Goal: Complete Application Form: Complete application form

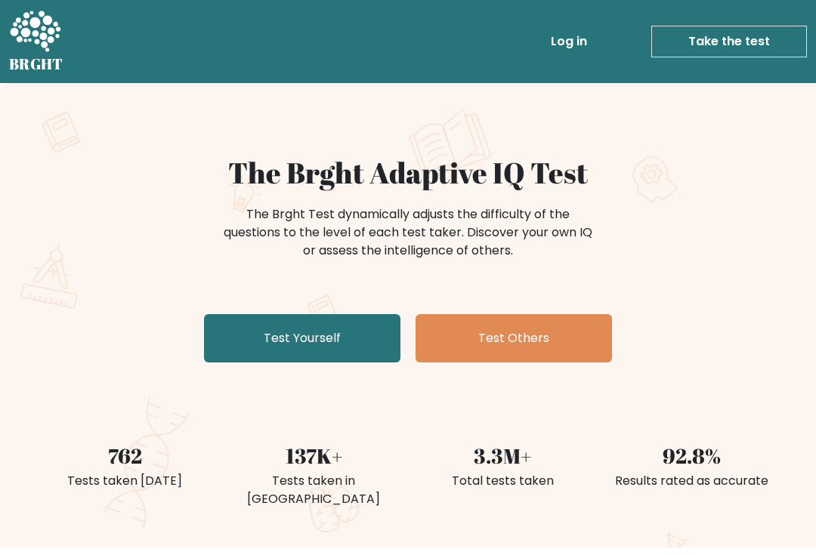
click at [288, 338] on link "Test Yourself" at bounding box center [302, 338] width 196 height 48
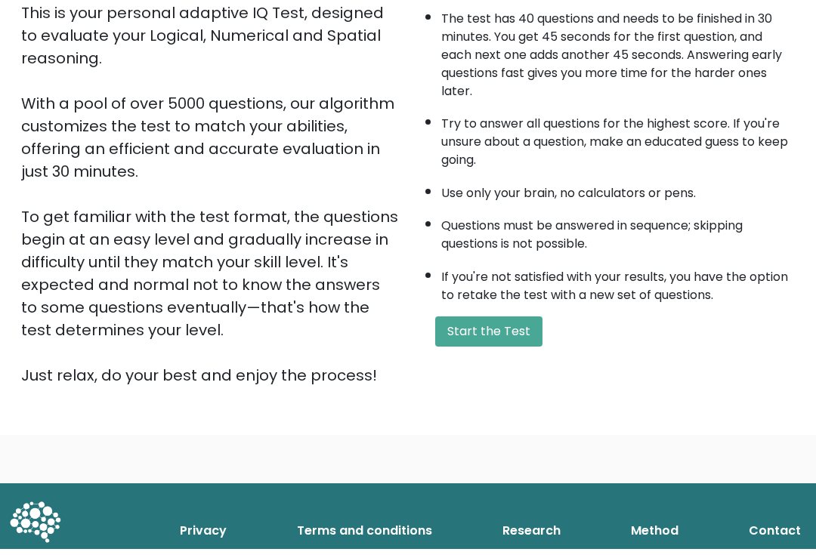
scroll to position [177, 0]
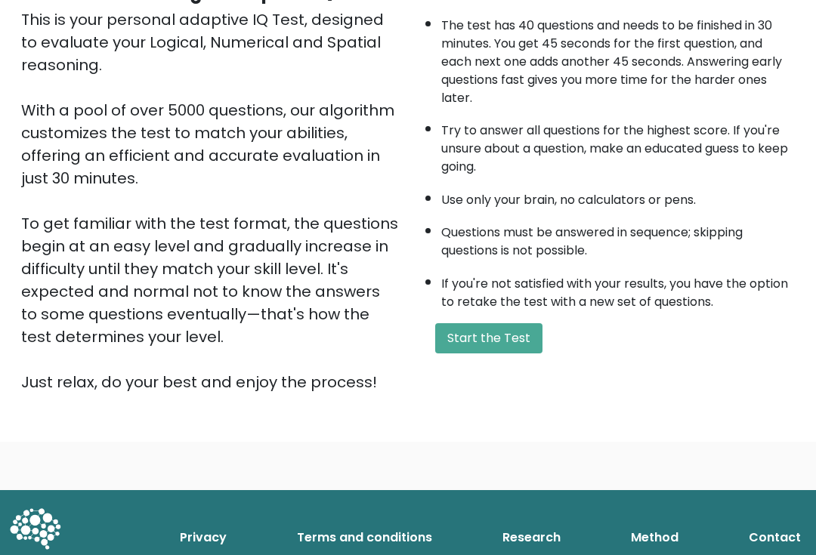
click at [514, 353] on button "Start the Test" at bounding box center [488, 338] width 107 height 30
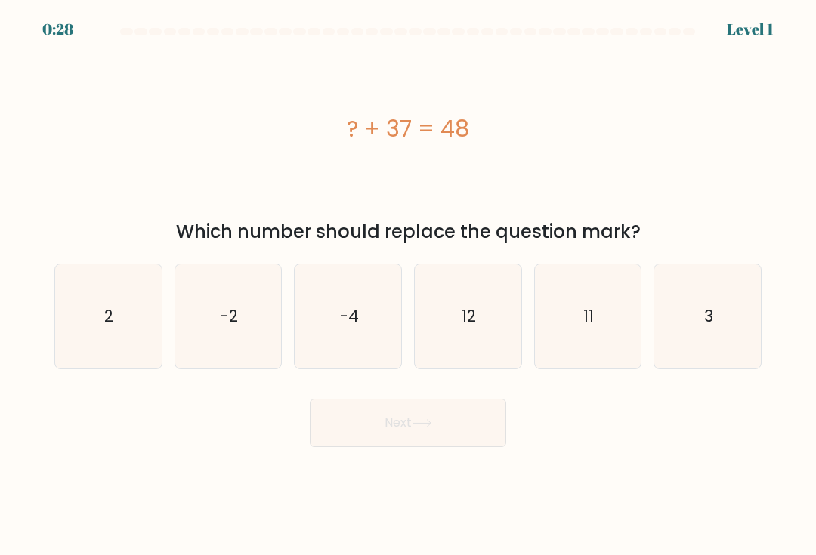
click at [560, 316] on icon "11" at bounding box center [587, 316] width 104 height 104
click at [409, 285] on input "e. 11" at bounding box center [408, 282] width 1 height 8
radio input "true"
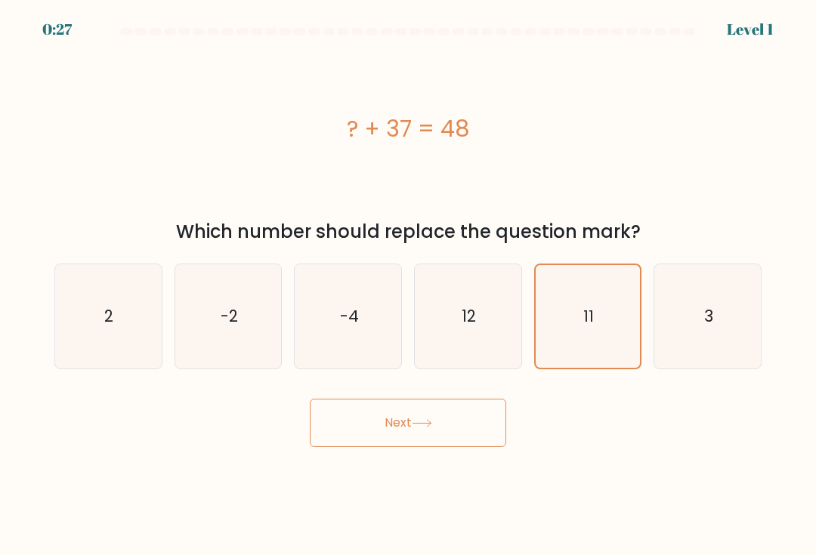
click at [402, 429] on button "Next" at bounding box center [408, 423] width 196 height 48
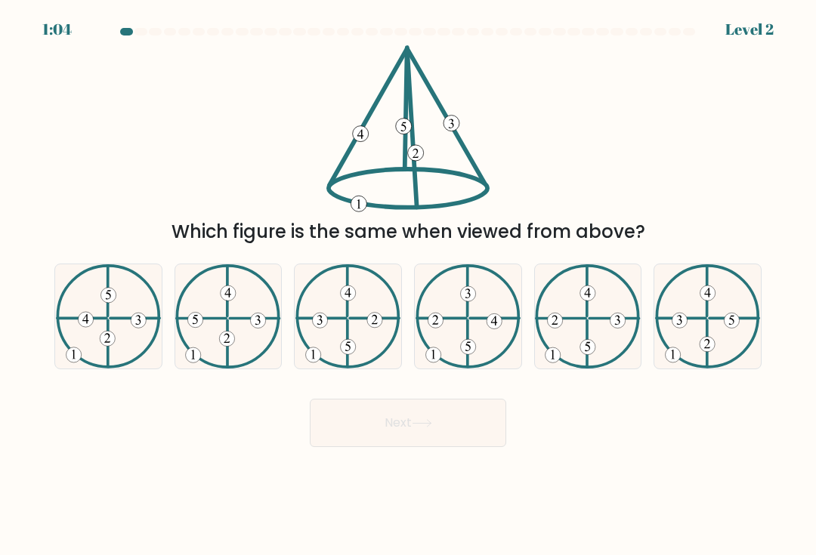
click at [558, 369] on icon at bounding box center [587, 316] width 105 height 104
click at [409, 285] on input "e." at bounding box center [408, 282] width 1 height 8
radio input "true"
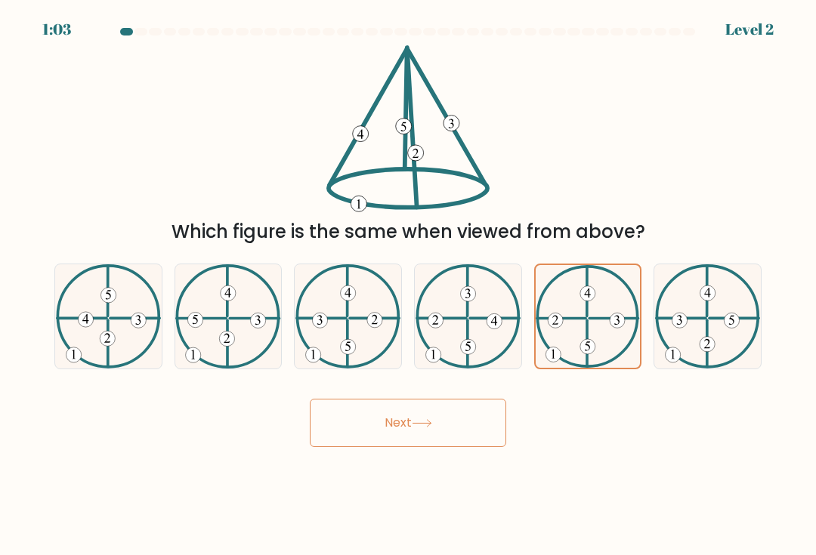
click at [601, 360] on icon at bounding box center [586, 316] width 103 height 103
click at [409, 285] on input "e." at bounding box center [408, 282] width 1 height 8
click at [495, 437] on button "Next" at bounding box center [408, 423] width 196 height 48
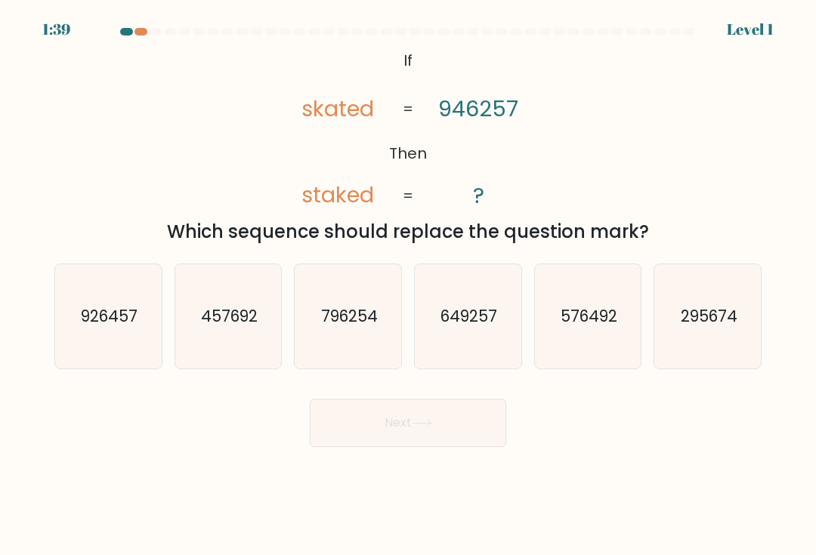
click at [486, 369] on icon "649257" at bounding box center [467, 316] width 104 height 104
click at [409, 285] on input "d. 649257" at bounding box center [408, 282] width 1 height 8
radio input "true"
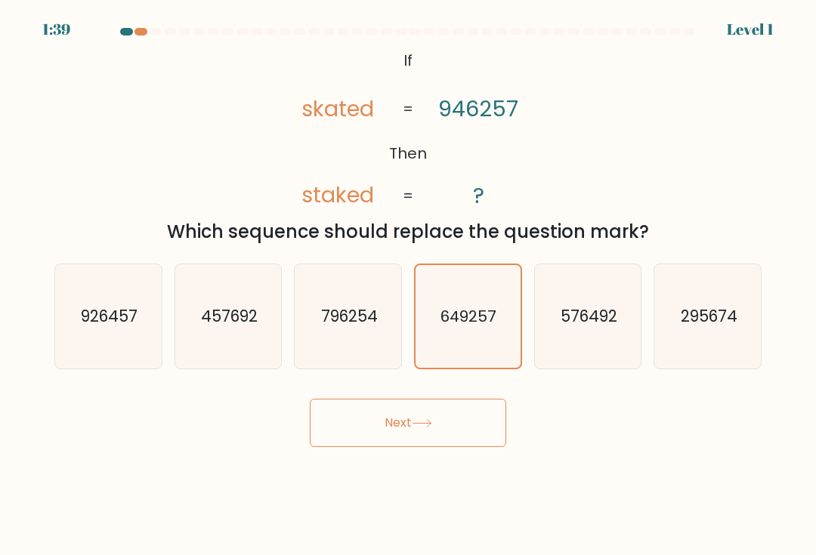
click at [418, 439] on button "Next" at bounding box center [408, 423] width 196 height 48
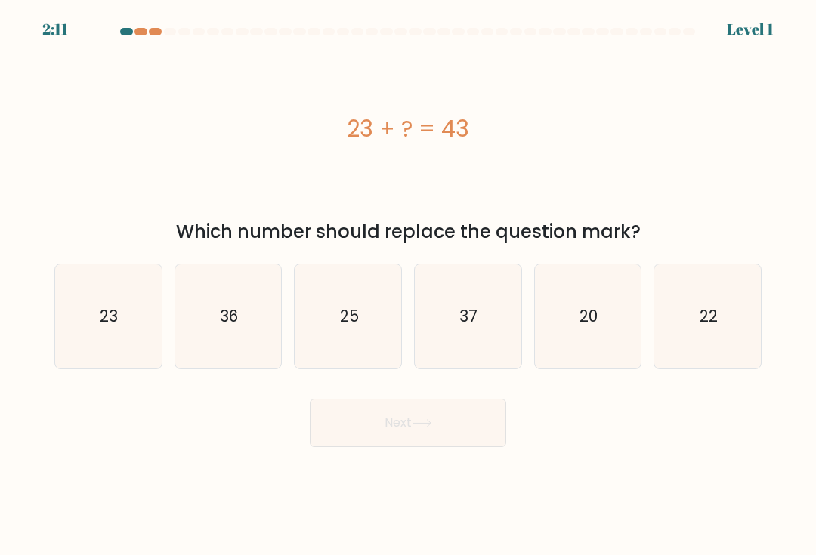
click at [575, 338] on icon "20" at bounding box center [587, 316] width 104 height 104
click at [409, 285] on input "e. 20" at bounding box center [408, 282] width 1 height 8
radio input "true"
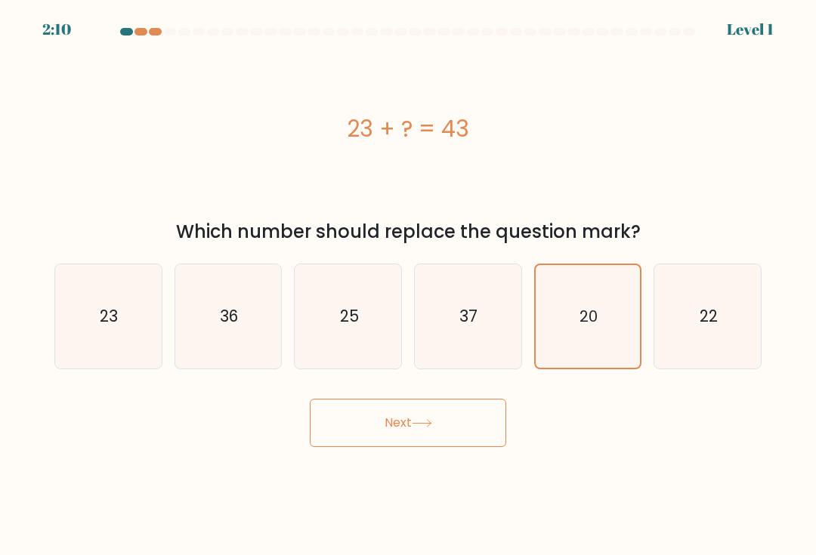
click at [436, 445] on button "Next" at bounding box center [408, 423] width 196 height 48
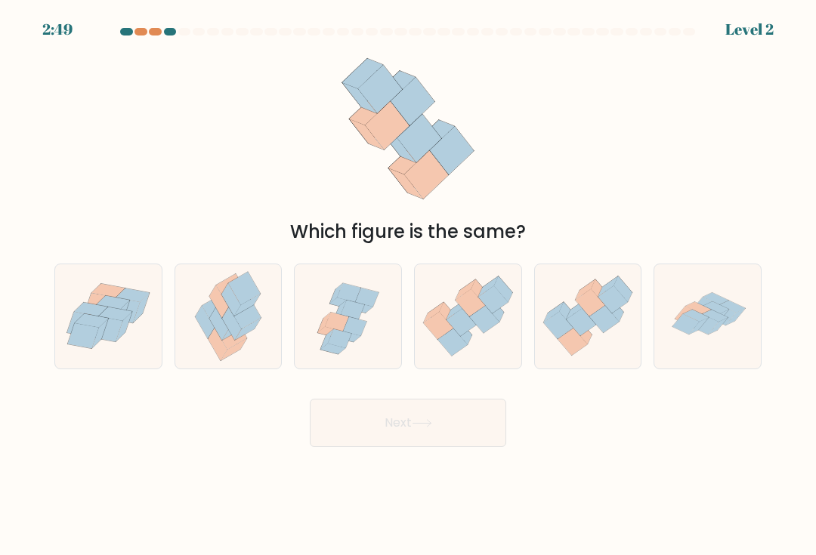
click at [448, 369] on div at bounding box center [468, 317] width 108 height 106
click at [409, 285] on input "d." at bounding box center [408, 282] width 1 height 8
radio input "true"
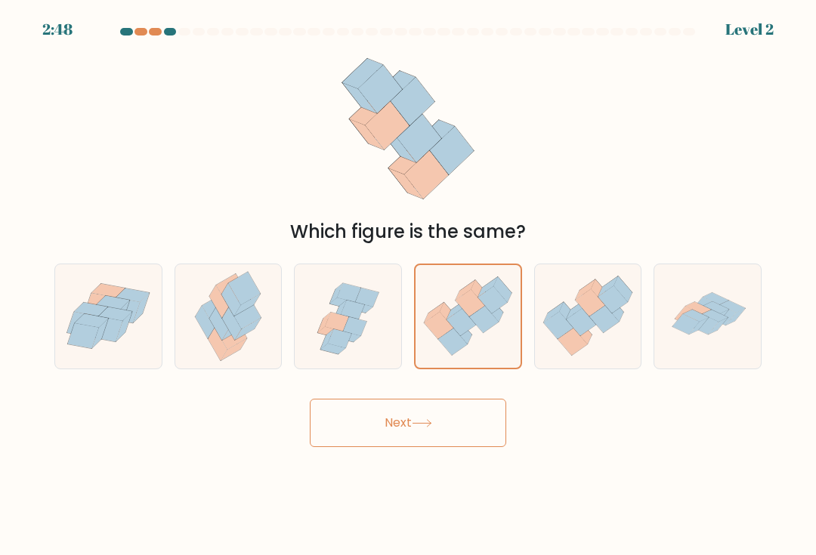
click at [442, 426] on button "Next" at bounding box center [408, 423] width 196 height 48
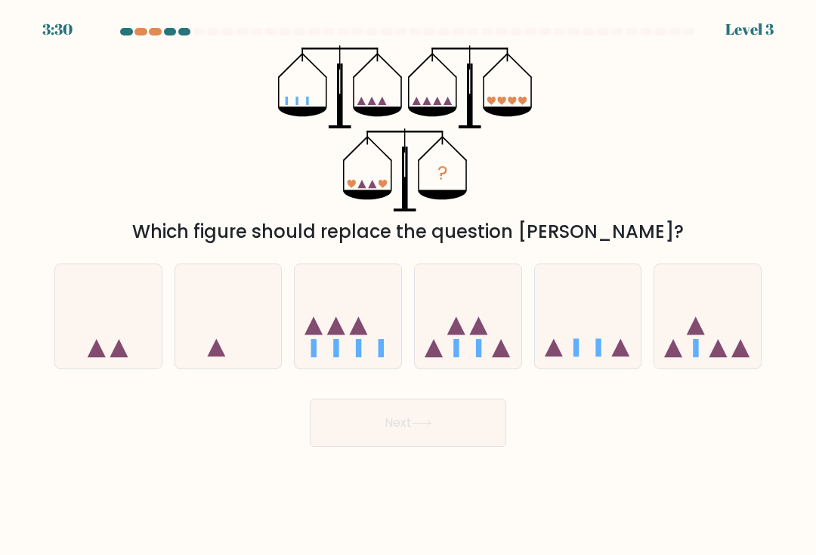
click at [555, 349] on icon at bounding box center [588, 316] width 106 height 88
click at [409, 285] on input "e." at bounding box center [408, 282] width 1 height 8
radio input "true"
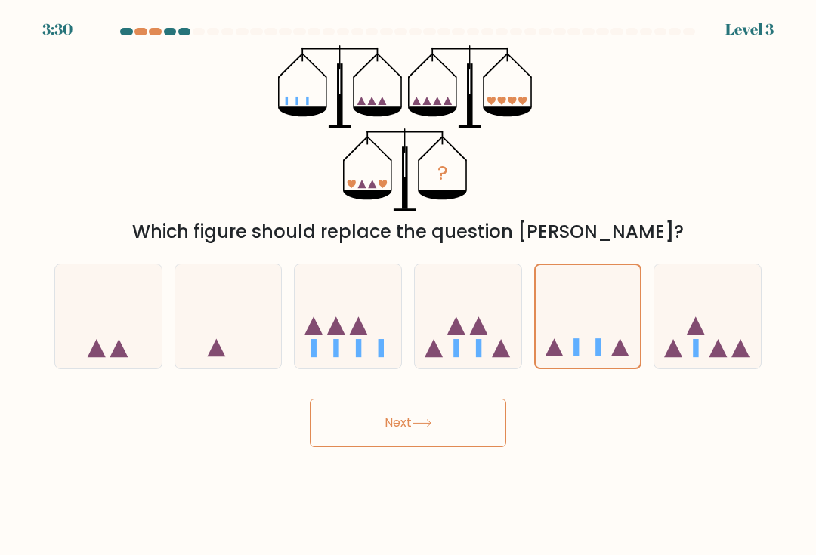
click at [424, 437] on button "Next" at bounding box center [408, 423] width 196 height 48
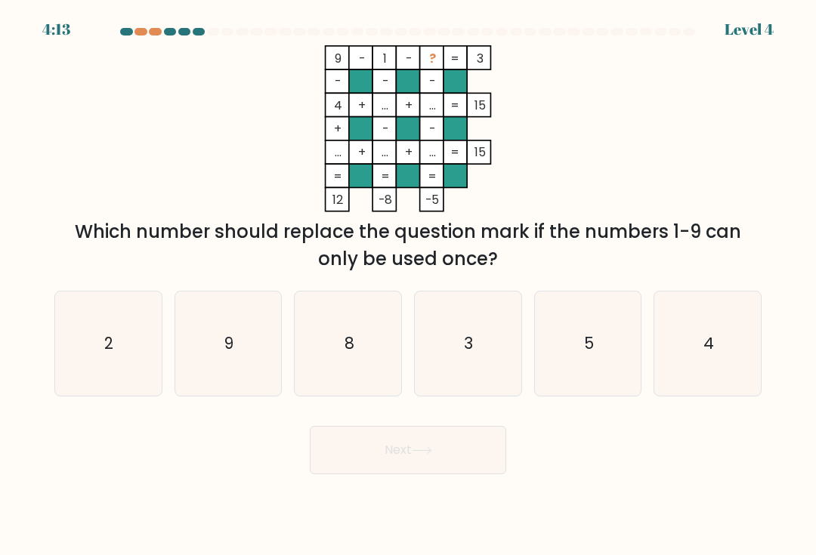
click at [395, 355] on icon "8" at bounding box center [348, 343] width 104 height 104
click at [408, 285] on input "c. 8" at bounding box center [408, 282] width 1 height 8
radio input "true"
click at [367, 471] on button "Next" at bounding box center [408, 450] width 196 height 48
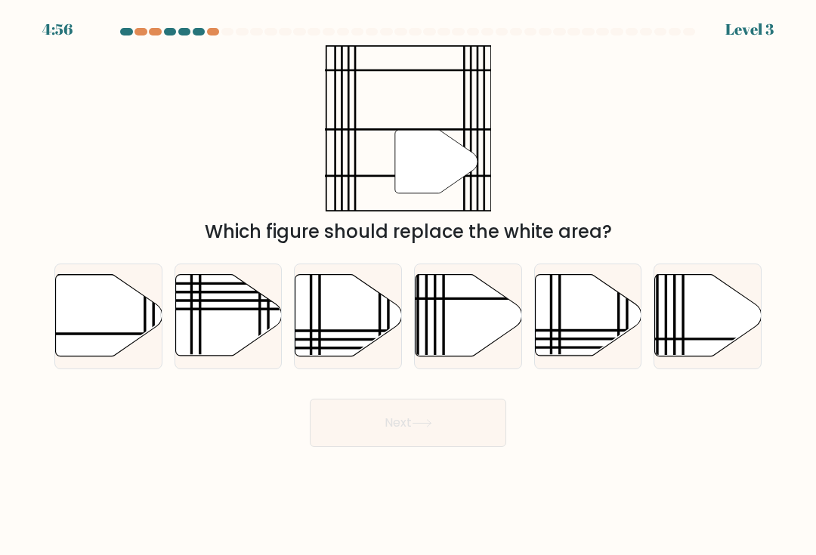
click at [627, 348] on line at bounding box center [627, 273] width 0 height 214
click at [409, 285] on input "e." at bounding box center [408, 282] width 1 height 8
radio input "true"
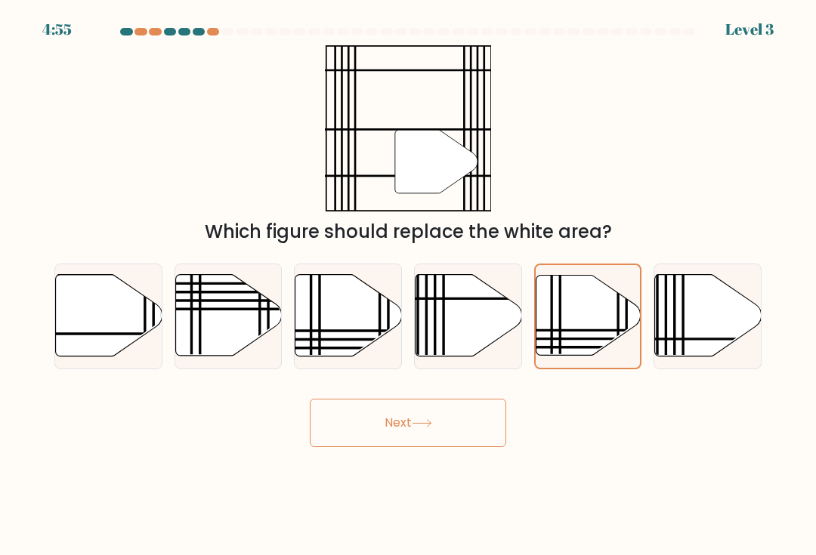
click at [451, 447] on button "Next" at bounding box center [408, 423] width 196 height 48
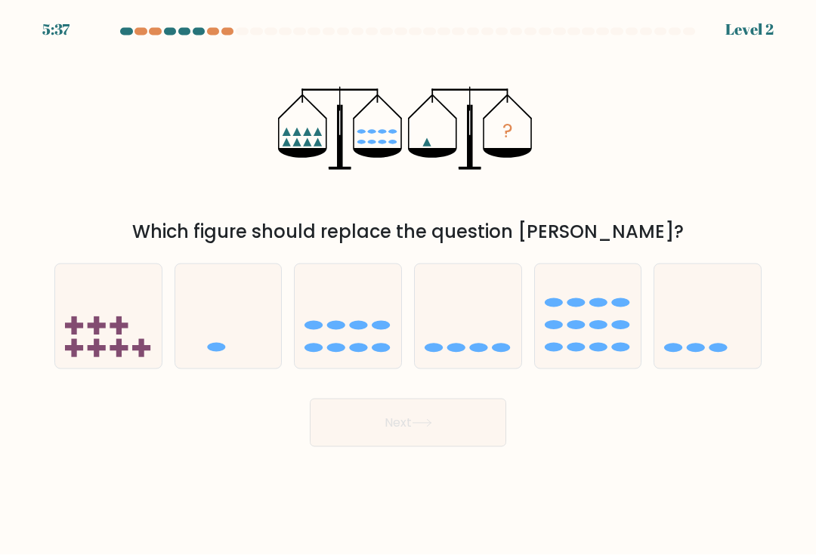
scroll to position [8, 0]
click at [608, 335] on icon at bounding box center [588, 316] width 106 height 88
click at [409, 285] on input "e." at bounding box center [408, 282] width 1 height 8
radio input "true"
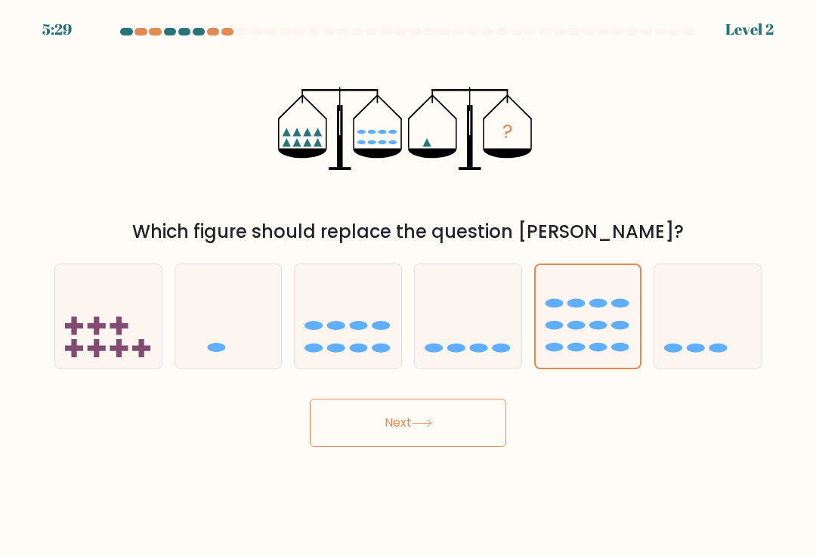
click at [692, 325] on icon at bounding box center [707, 316] width 106 height 88
click at [409, 285] on input "f." at bounding box center [408, 282] width 1 height 8
radio input "true"
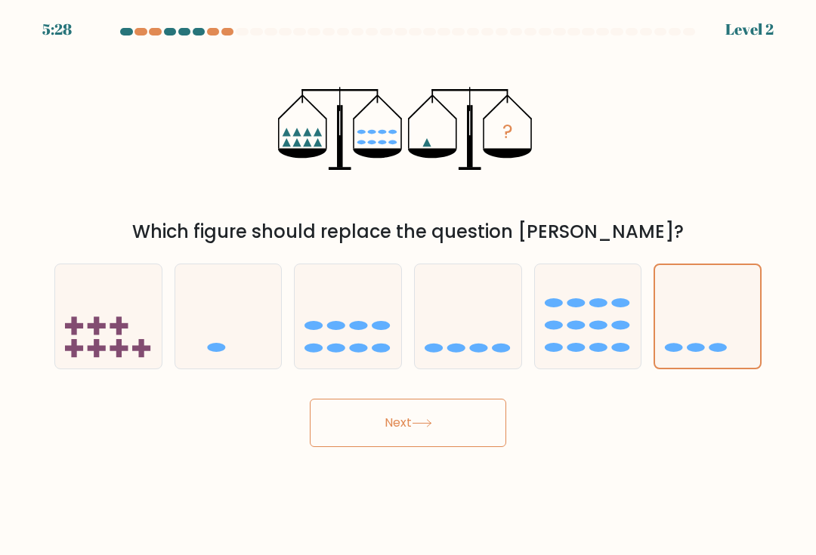
click at [446, 436] on button "Next" at bounding box center [408, 423] width 196 height 48
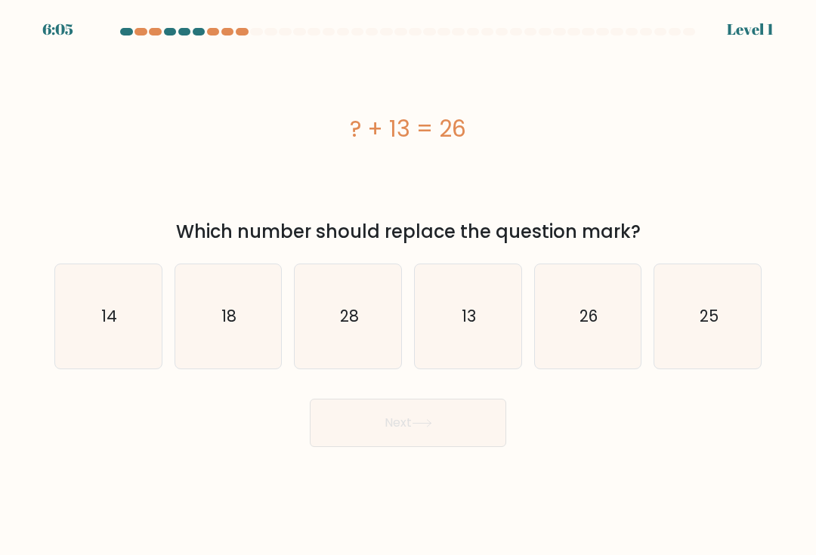
click at [461, 330] on icon "13" at bounding box center [467, 316] width 104 height 104
click at [409, 285] on input "d. 13" at bounding box center [408, 282] width 1 height 8
radio input "true"
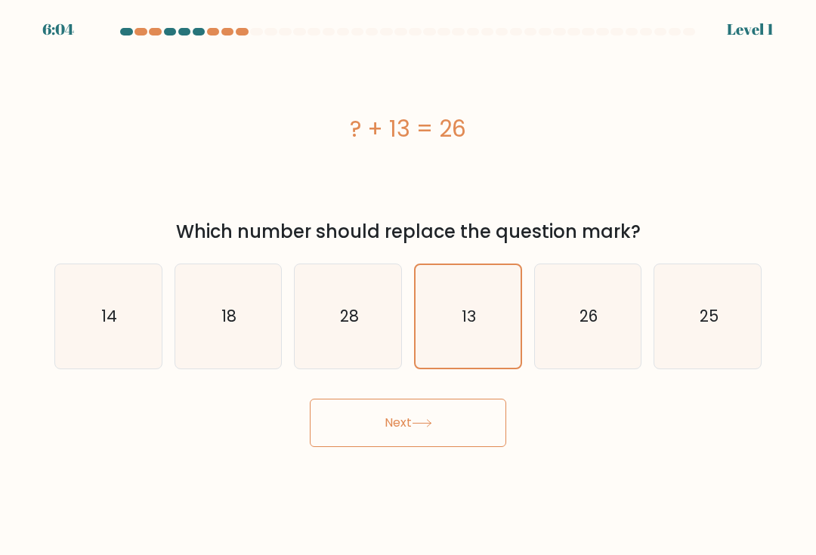
click at [379, 413] on button "Next" at bounding box center [408, 423] width 196 height 48
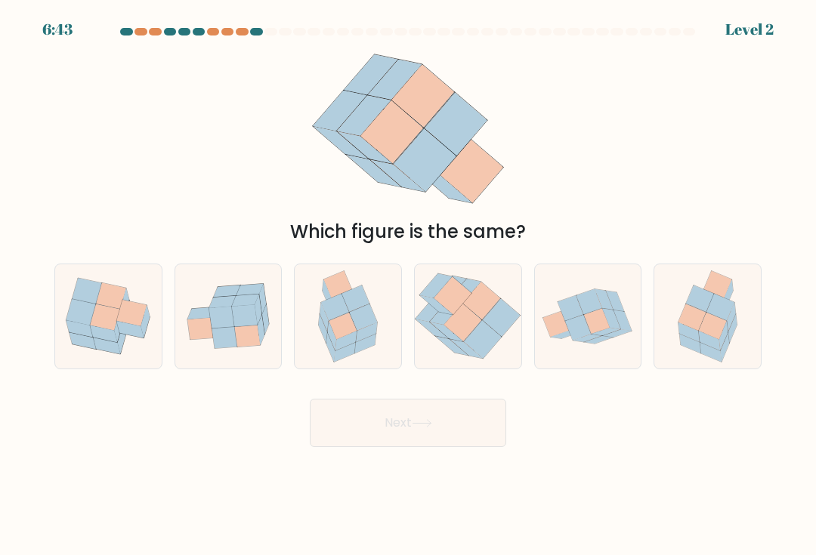
click at [354, 343] on icon at bounding box center [345, 341] width 21 height 20
click at [408, 285] on input "c." at bounding box center [408, 282] width 1 height 8
radio input "true"
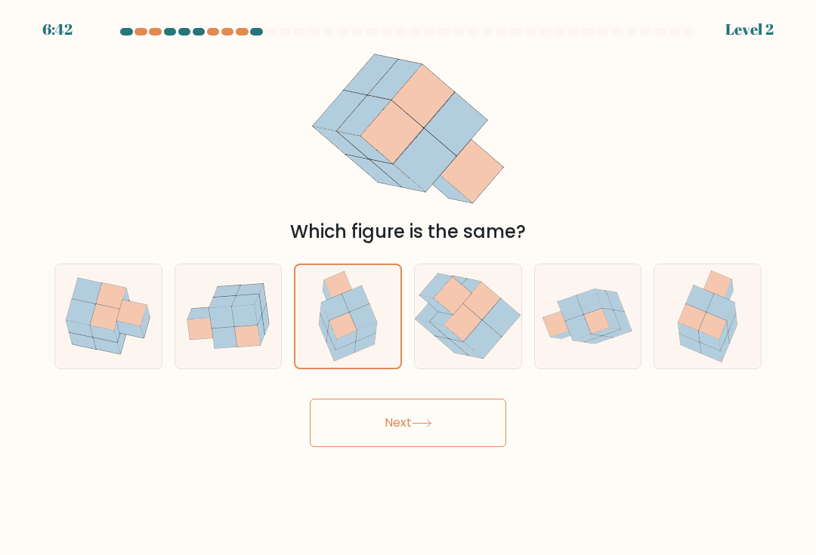
click at [347, 424] on button "Next" at bounding box center [408, 423] width 196 height 48
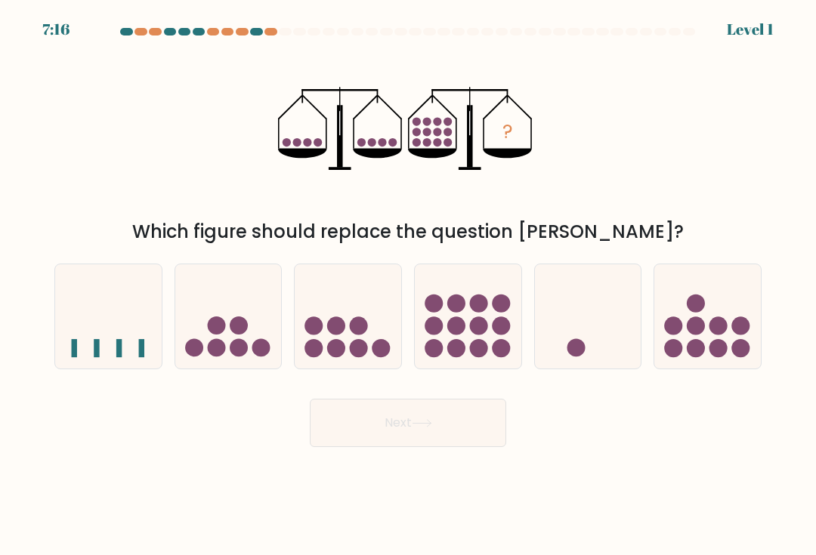
click at [479, 331] on circle at bounding box center [478, 325] width 18 height 18
click at [409, 285] on input "d." at bounding box center [408, 282] width 1 height 8
radio input "true"
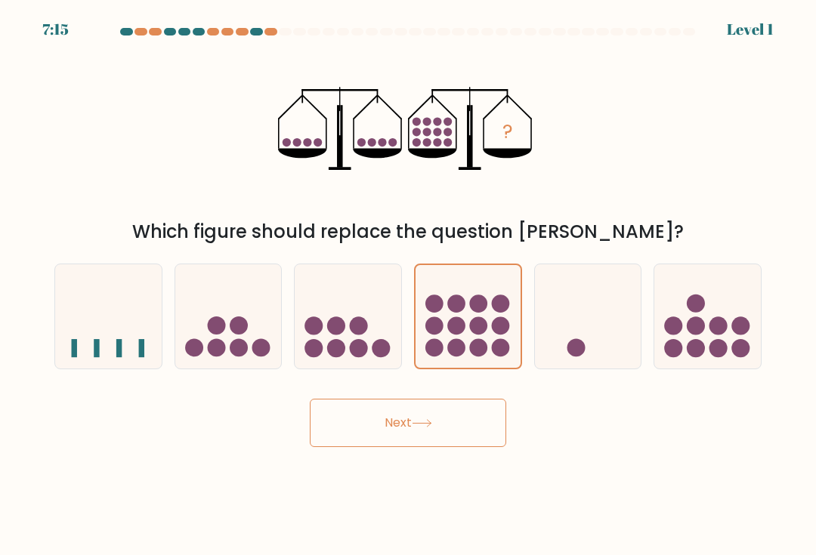
click at [364, 471] on body "7:15 Level 1" at bounding box center [408, 277] width 816 height 555
click at [372, 446] on button "Next" at bounding box center [408, 423] width 196 height 48
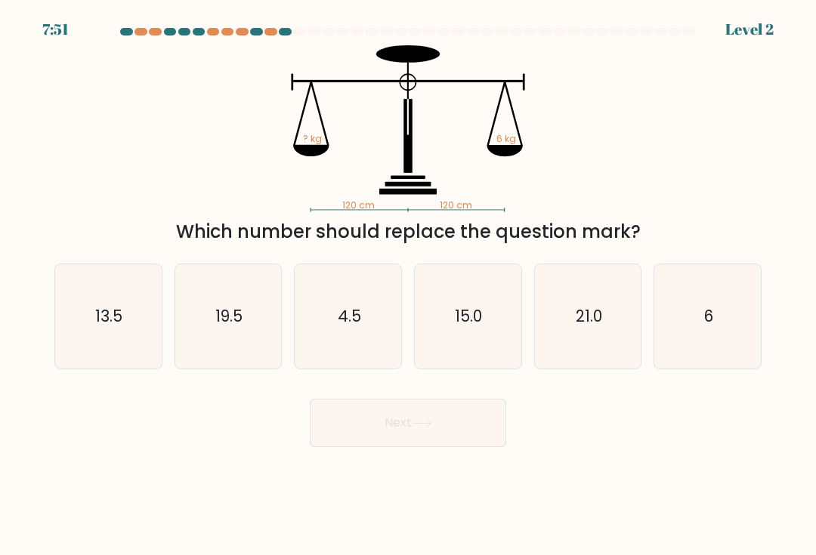
click at [697, 349] on icon "6" at bounding box center [707, 316] width 104 height 104
click at [409, 285] on input "f. 6" at bounding box center [408, 282] width 1 height 8
radio input "true"
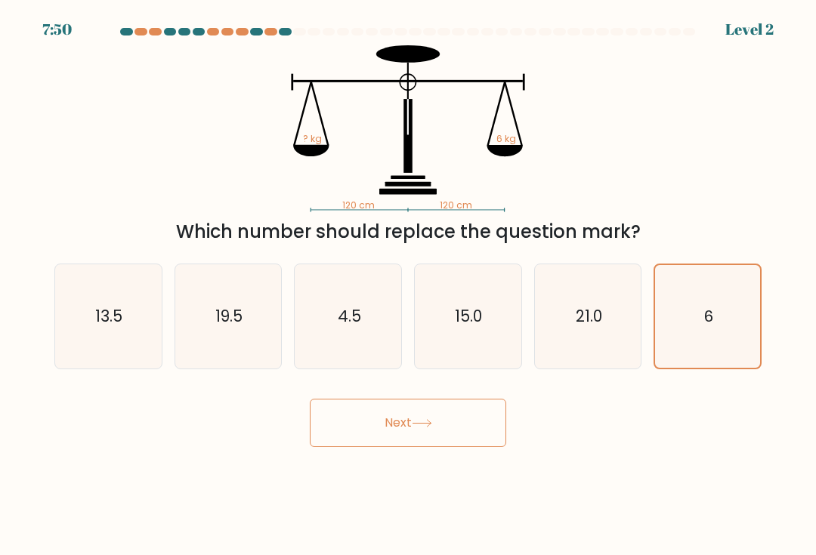
click at [436, 439] on button "Next" at bounding box center [408, 423] width 196 height 48
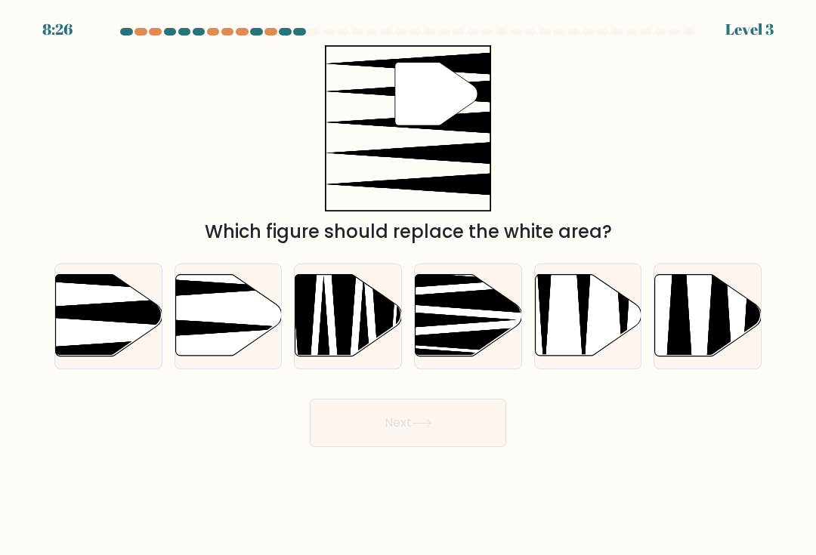
click at [136, 330] on icon at bounding box center [109, 316] width 106 height 82
click at [408, 285] on input "a." at bounding box center [408, 282] width 1 height 8
radio input "true"
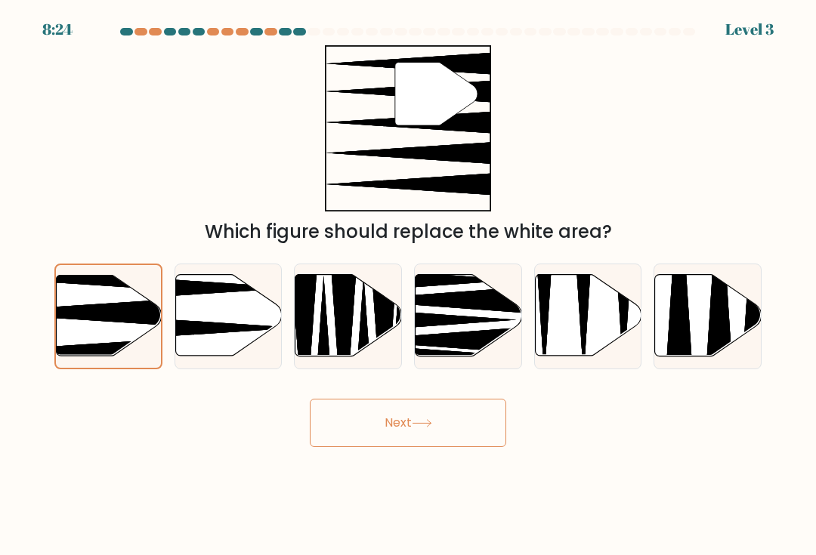
click at [440, 427] on button "Next" at bounding box center [408, 423] width 196 height 48
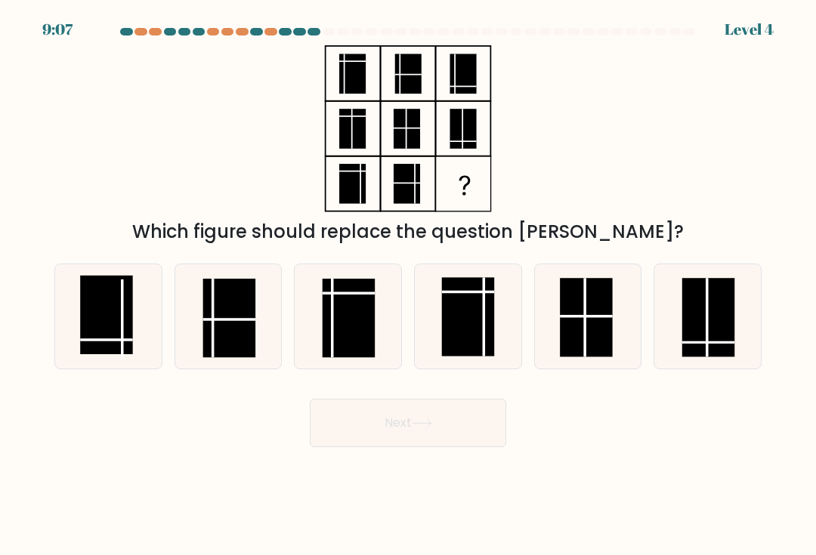
click at [475, 333] on rect at bounding box center [468, 316] width 52 height 79
click at [409, 285] on input "d." at bounding box center [408, 282] width 1 height 8
radio input "true"
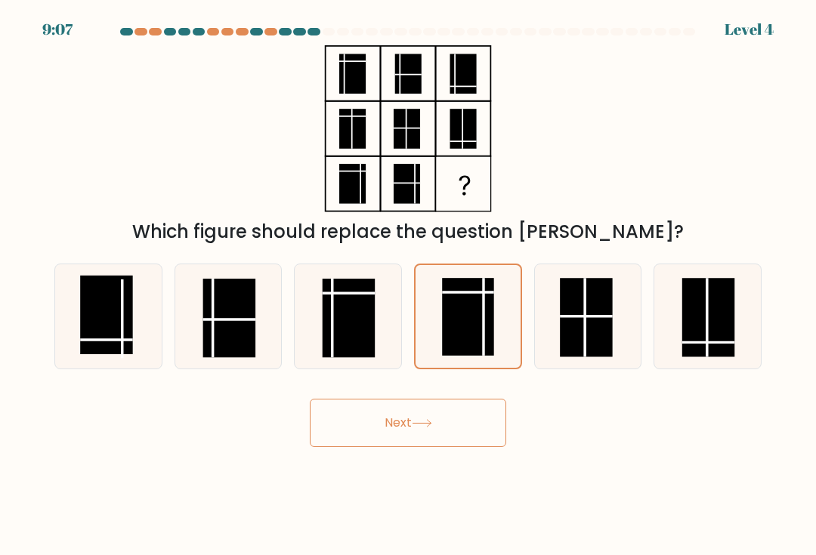
click at [409, 436] on button "Next" at bounding box center [408, 423] width 196 height 48
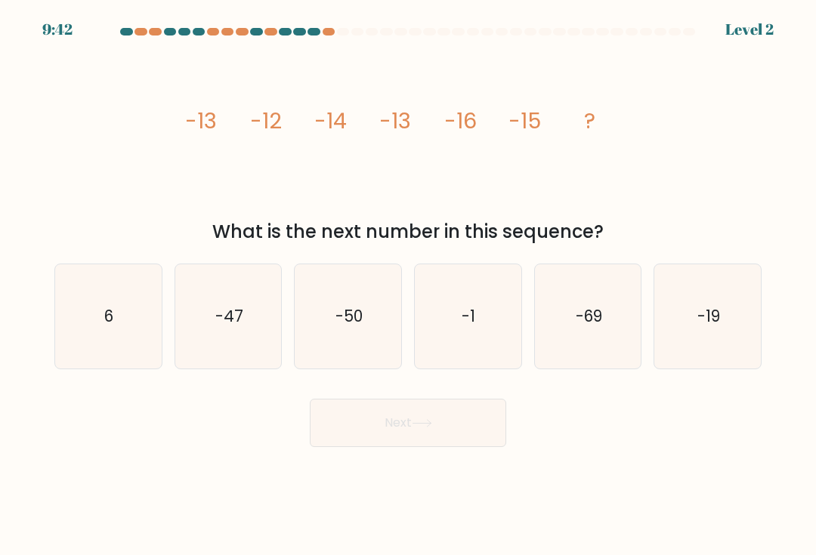
click at [717, 341] on icon "-19" at bounding box center [707, 316] width 104 height 104
click at [409, 285] on input "f. -19" at bounding box center [408, 282] width 1 height 8
radio input "true"
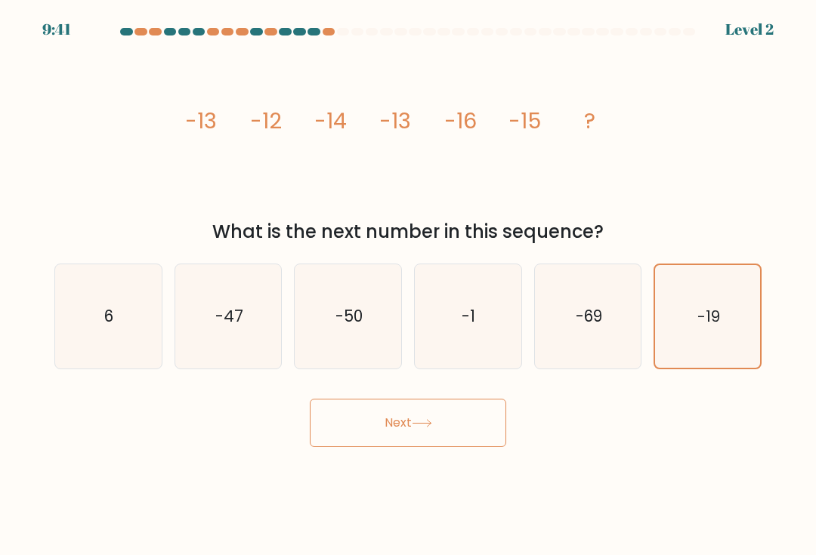
click at [404, 422] on button "Next" at bounding box center [408, 423] width 196 height 48
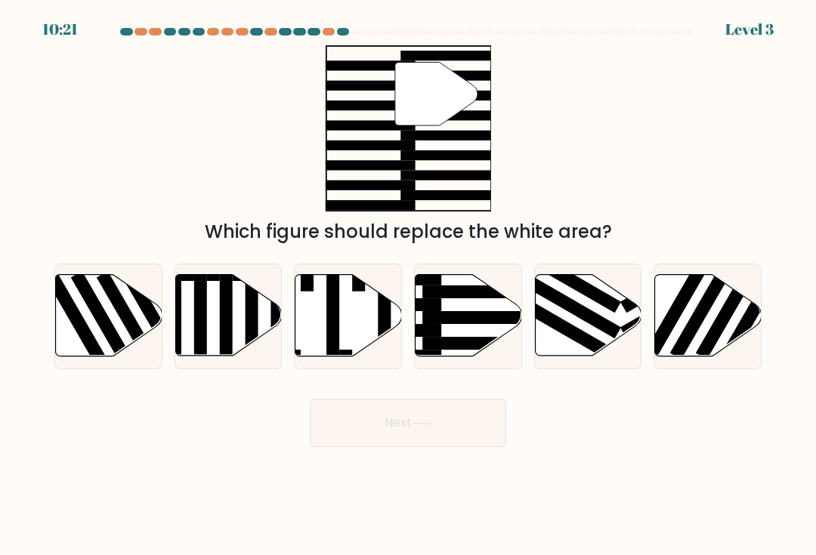
click at [452, 323] on rect at bounding box center [480, 317] width 116 height 13
click at [409, 285] on input "d." at bounding box center [408, 282] width 1 height 8
radio input "true"
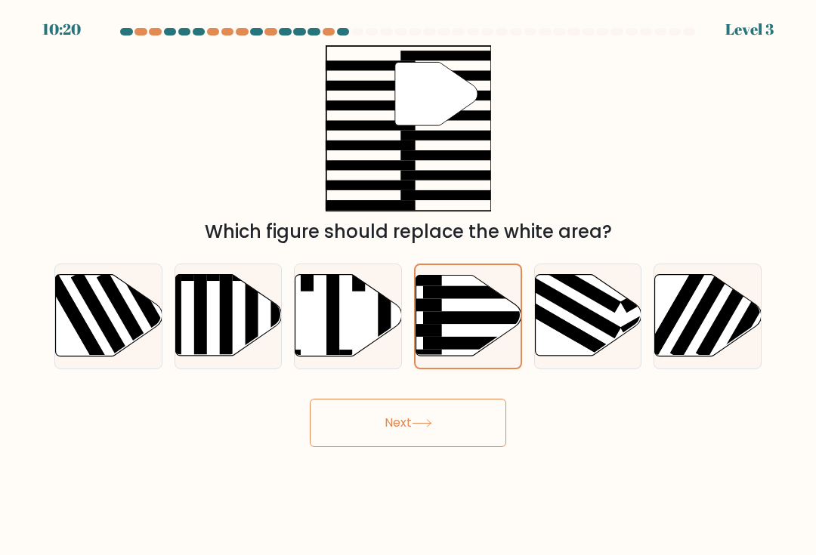
click at [440, 432] on button "Next" at bounding box center [408, 423] width 196 height 48
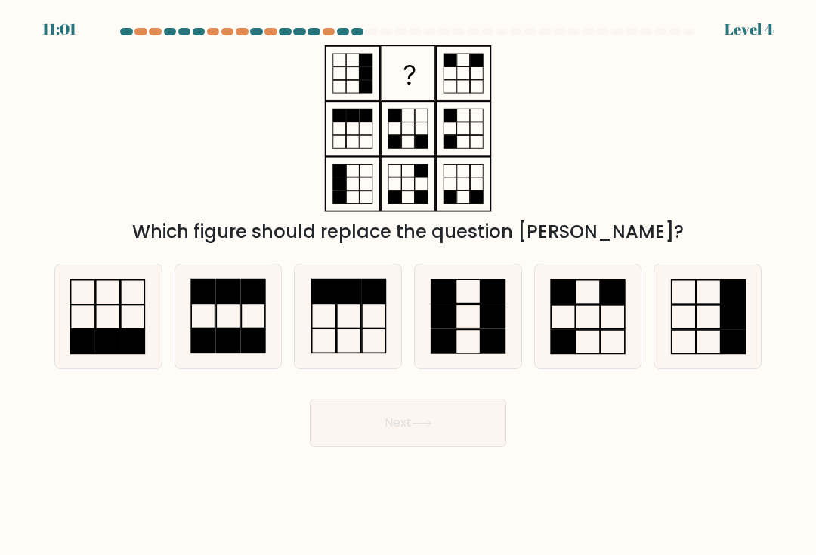
click at [238, 327] on icon at bounding box center [228, 316] width 104 height 104
click at [408, 285] on input "b." at bounding box center [408, 282] width 1 height 8
radio input "true"
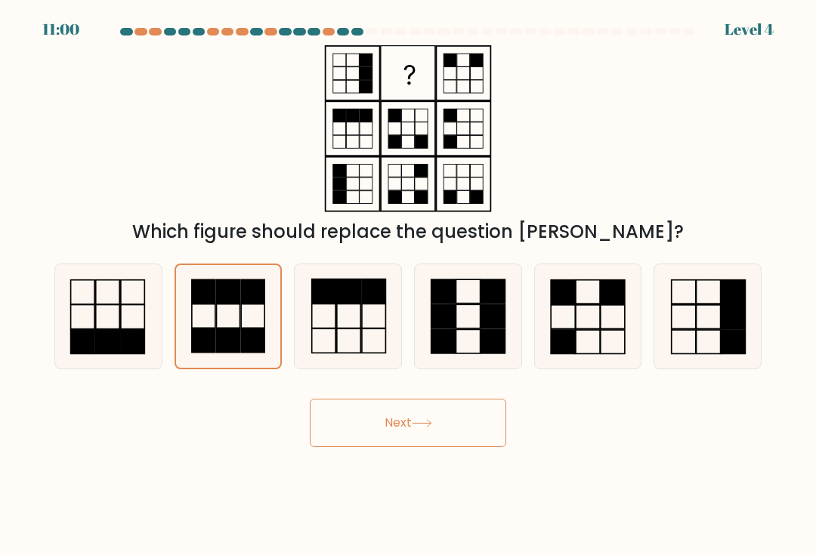
click at [426, 439] on button "Next" at bounding box center [408, 423] width 196 height 48
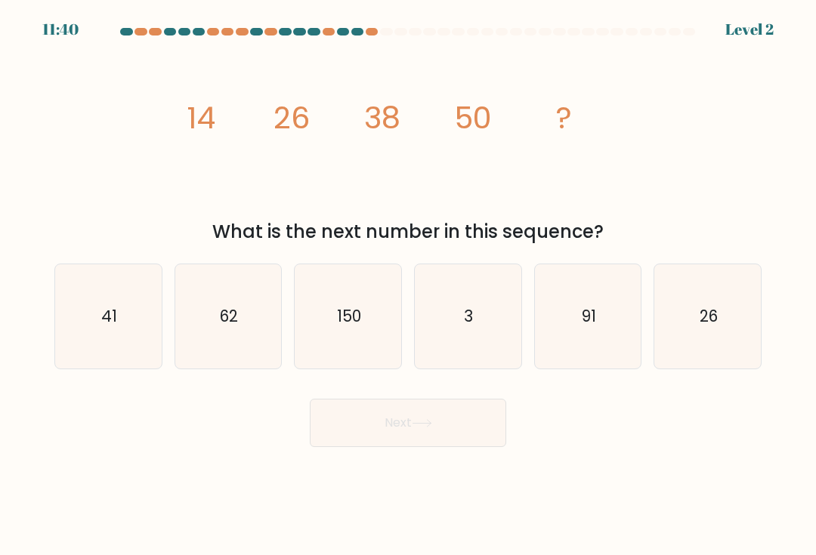
scroll to position [0, 0]
click at [247, 353] on icon "62" at bounding box center [228, 316] width 104 height 104
click at [408, 285] on input "b. 62" at bounding box center [408, 282] width 1 height 8
radio input "true"
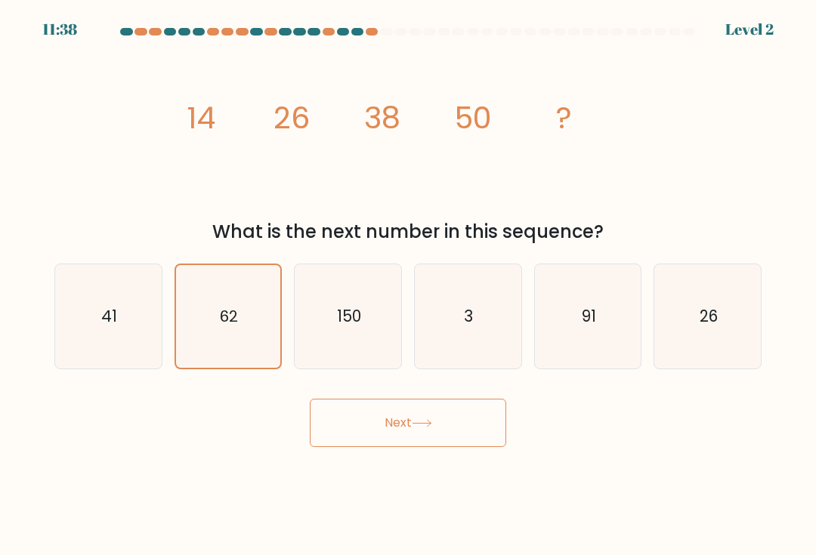
click at [363, 430] on button "Next" at bounding box center [408, 423] width 196 height 48
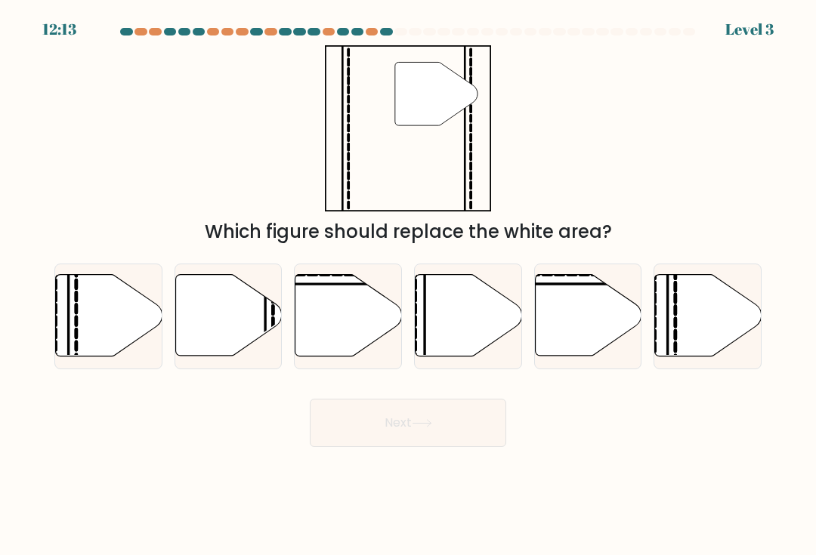
click at [208, 334] on icon at bounding box center [228, 316] width 106 height 82
click at [408, 285] on input "b." at bounding box center [408, 282] width 1 height 8
radio input "true"
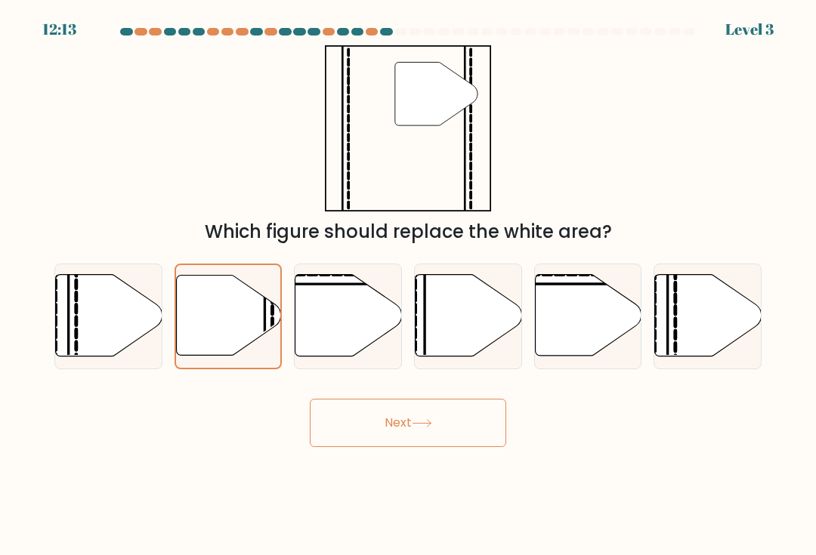
click at [376, 421] on button "Next" at bounding box center [408, 423] width 196 height 48
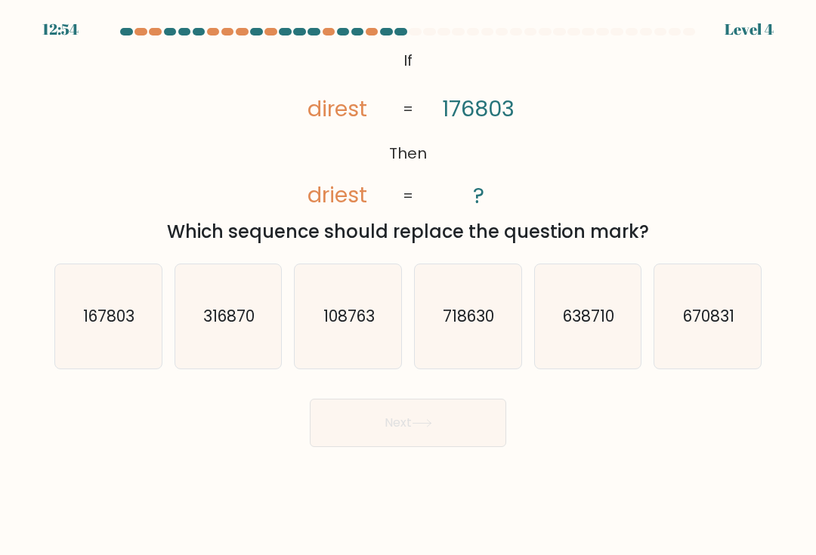
click at [473, 342] on icon "718630" at bounding box center [467, 316] width 104 height 104
click at [409, 285] on input "d. 718630" at bounding box center [408, 282] width 1 height 8
radio input "true"
click at [455, 434] on button "Next" at bounding box center [408, 423] width 196 height 48
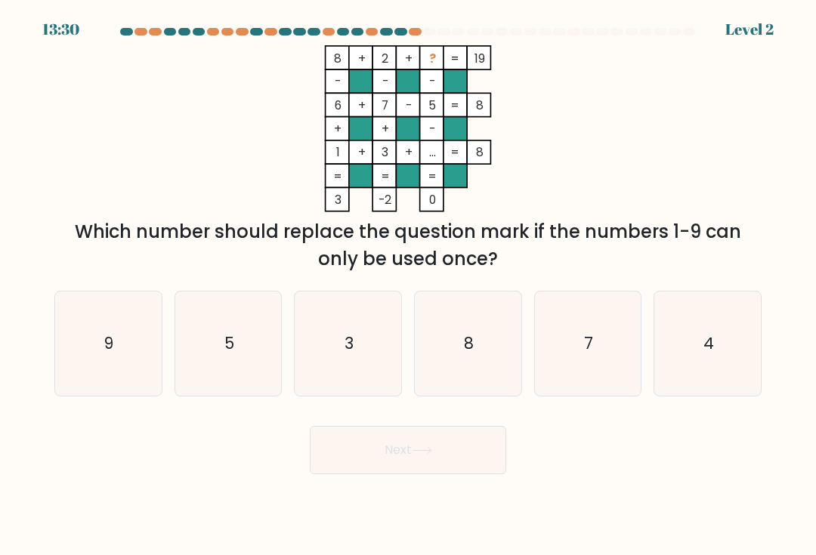
click at [126, 377] on icon "9" at bounding box center [108, 343] width 104 height 104
click at [408, 285] on input "a. 9" at bounding box center [408, 282] width 1 height 8
radio input "true"
click at [350, 459] on button "Next" at bounding box center [408, 450] width 196 height 48
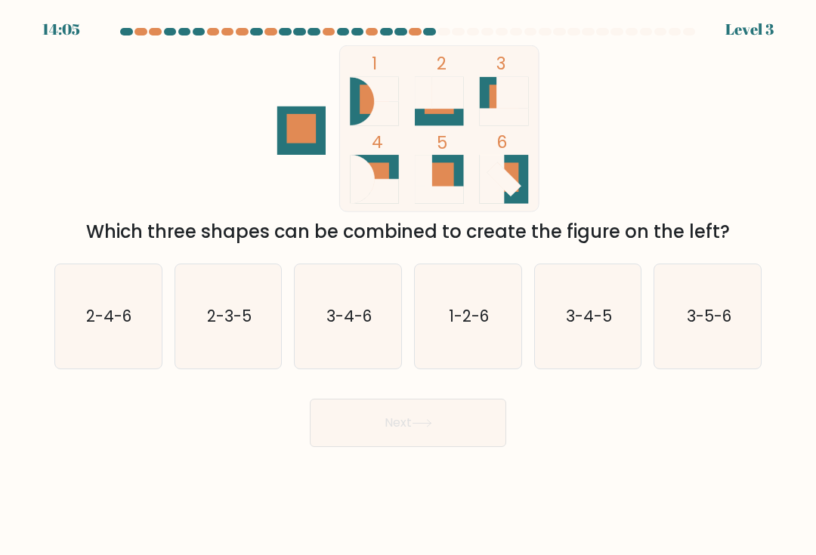
click at [490, 333] on icon "1-2-6" at bounding box center [467, 316] width 104 height 104
click at [409, 285] on input "d. 1-2-6" at bounding box center [408, 282] width 1 height 8
radio input "true"
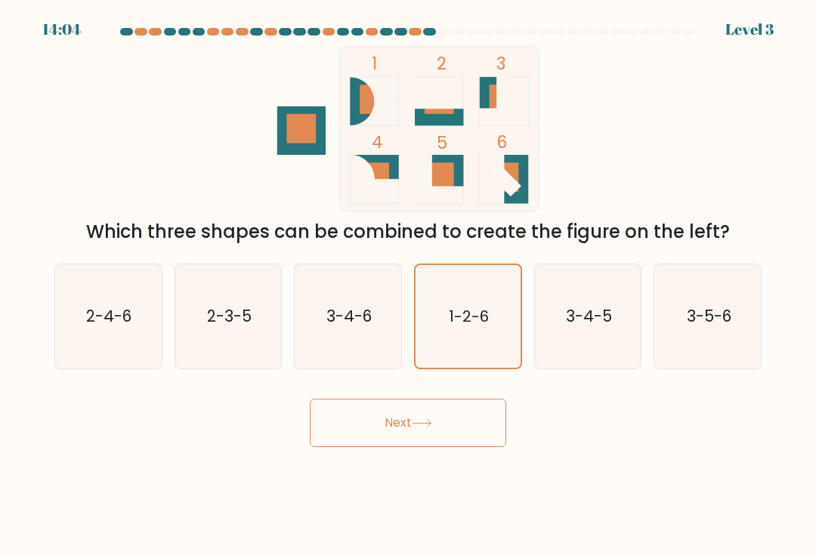
click at [422, 426] on button "Next" at bounding box center [408, 423] width 196 height 48
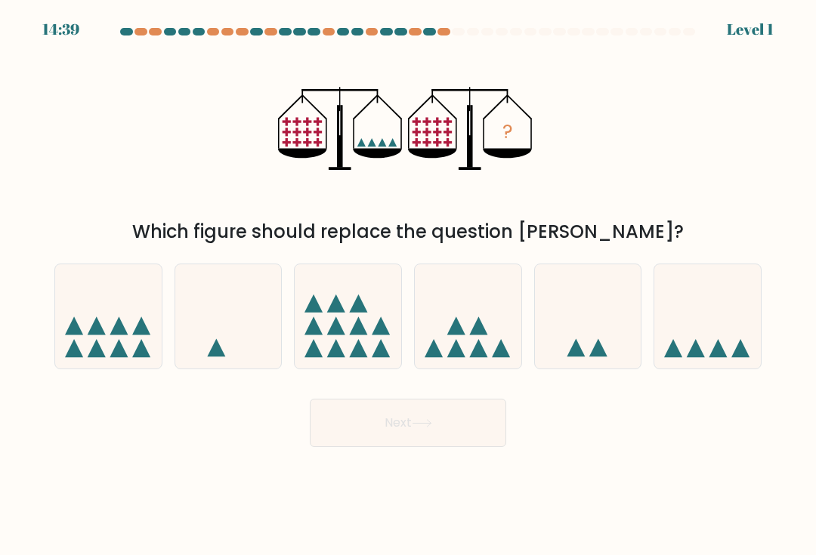
click at [692, 353] on icon at bounding box center [707, 316] width 106 height 88
click at [409, 285] on input "f." at bounding box center [408, 282] width 1 height 8
radio input "true"
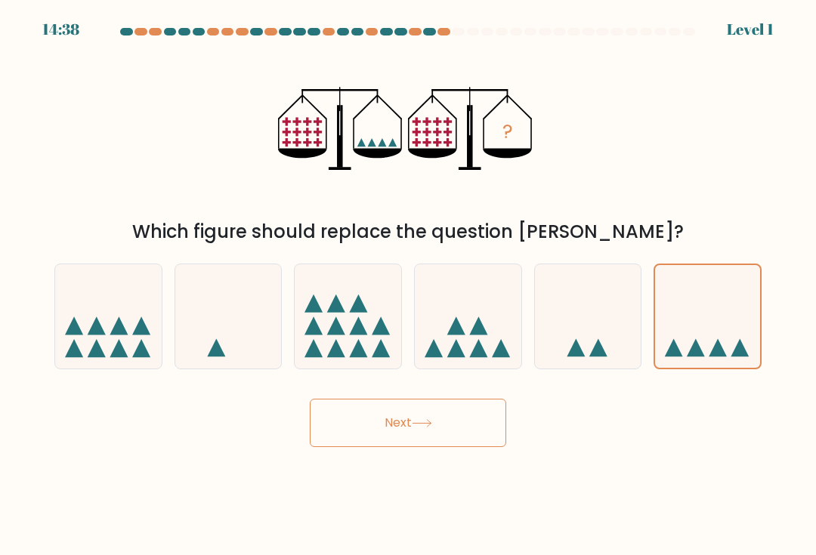
click at [448, 447] on button "Next" at bounding box center [408, 423] width 196 height 48
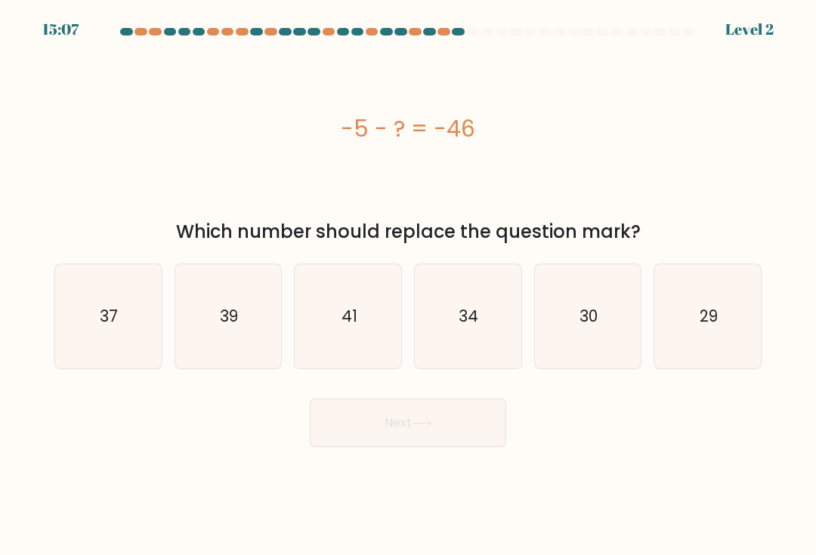
click at [311, 349] on icon "41" at bounding box center [348, 316] width 104 height 104
click at [408, 285] on input "c. 41" at bounding box center [408, 282] width 1 height 8
radio input "true"
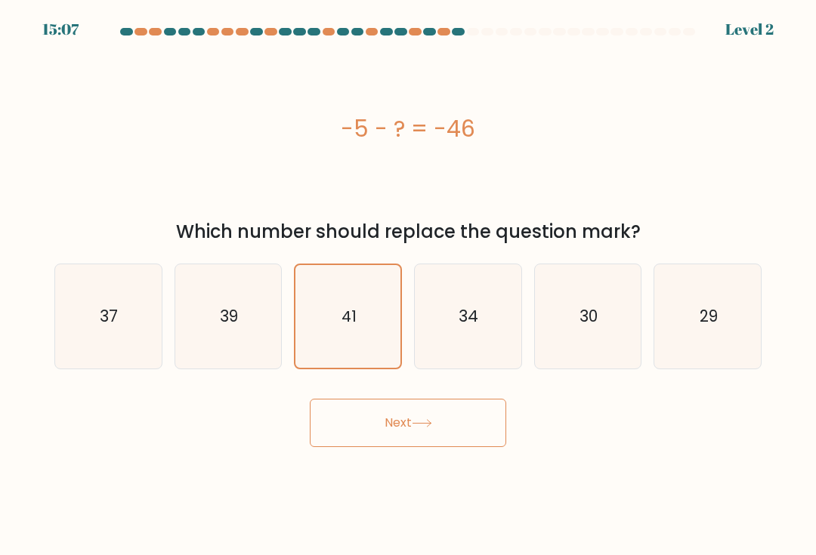
click at [388, 431] on button "Next" at bounding box center [408, 423] width 196 height 48
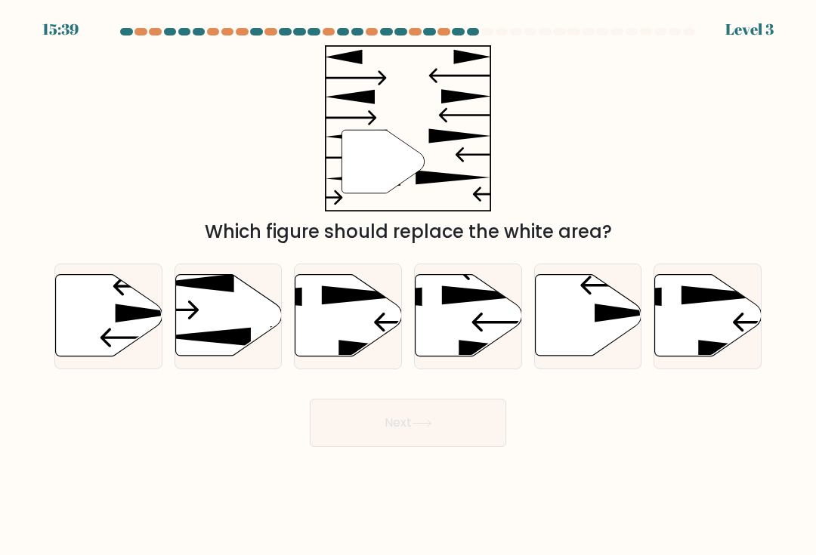
click at [461, 332] on icon at bounding box center [468, 316] width 106 height 82
click at [409, 285] on input "d." at bounding box center [408, 282] width 1 height 8
radio input "true"
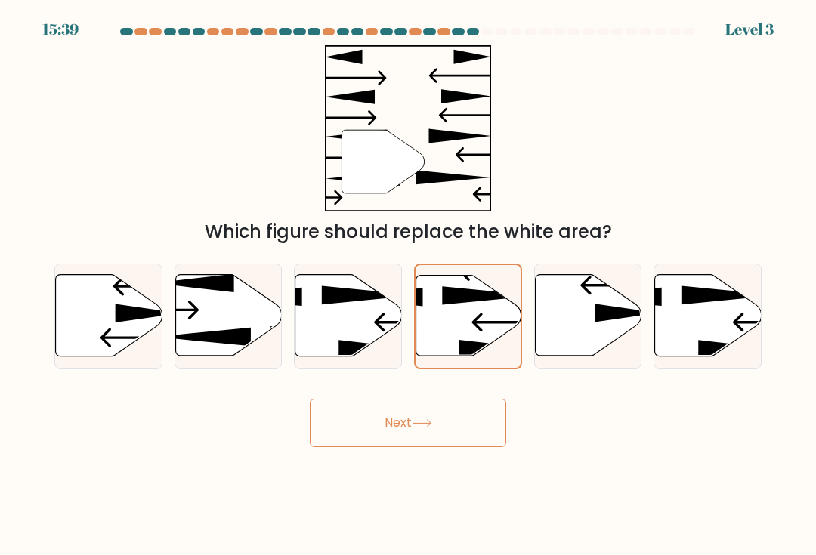
click at [439, 441] on button "Next" at bounding box center [408, 423] width 196 height 48
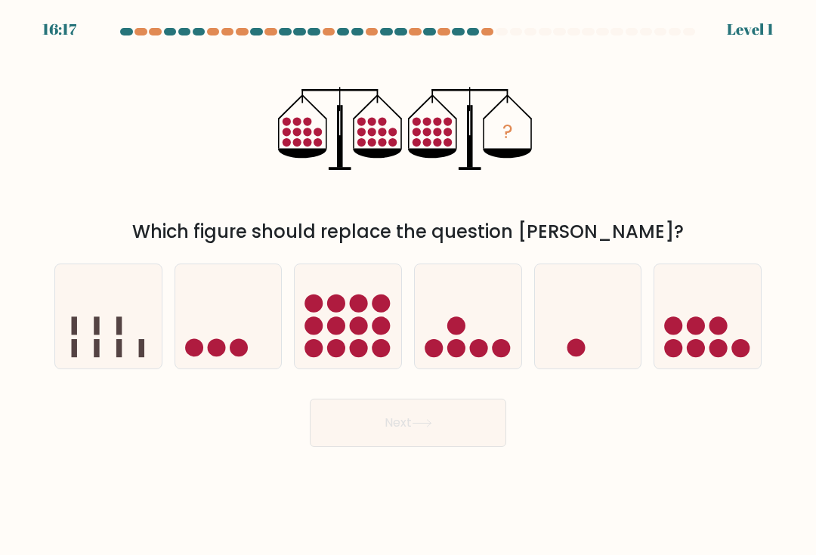
click at [347, 331] on icon at bounding box center [348, 316] width 106 height 88
click at [408, 285] on input "c." at bounding box center [408, 282] width 1 height 8
radio input "true"
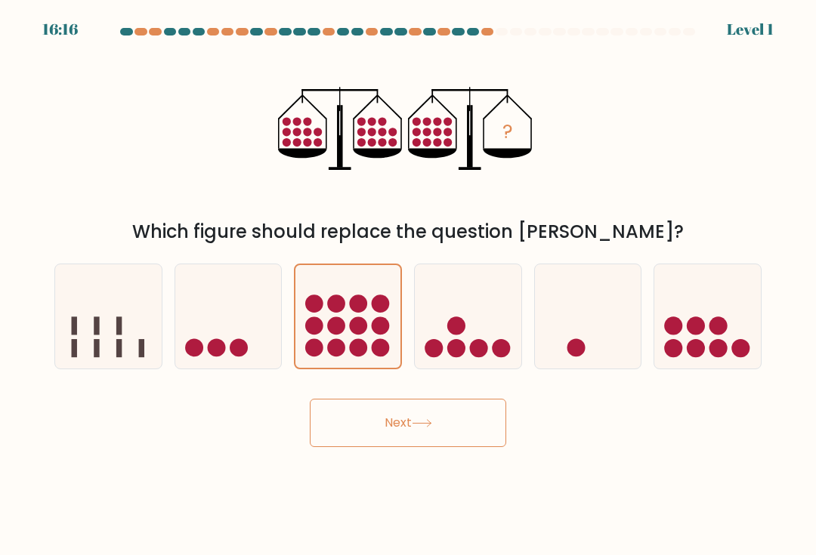
click at [448, 434] on button "Next" at bounding box center [408, 423] width 196 height 48
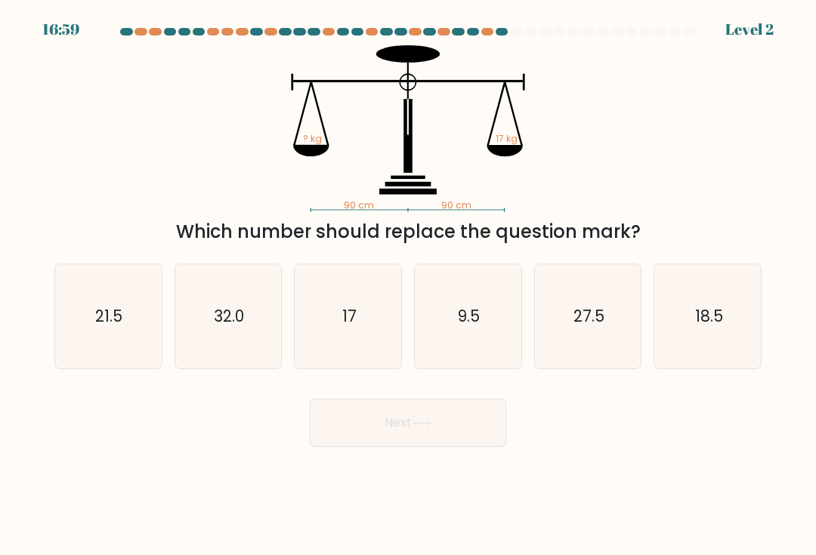
click at [348, 349] on icon "17" at bounding box center [348, 316] width 104 height 104
click at [408, 285] on input "c. 17" at bounding box center [408, 282] width 1 height 8
radio input "true"
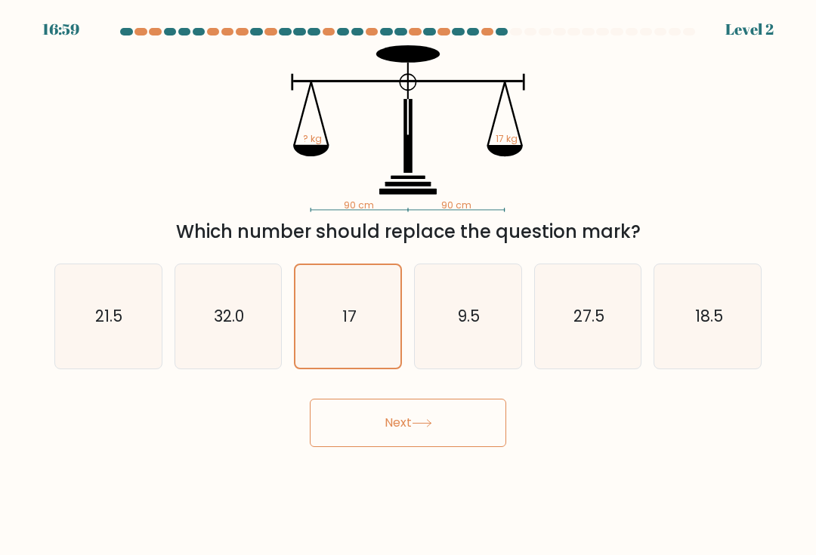
click at [350, 432] on button "Next" at bounding box center [408, 423] width 196 height 48
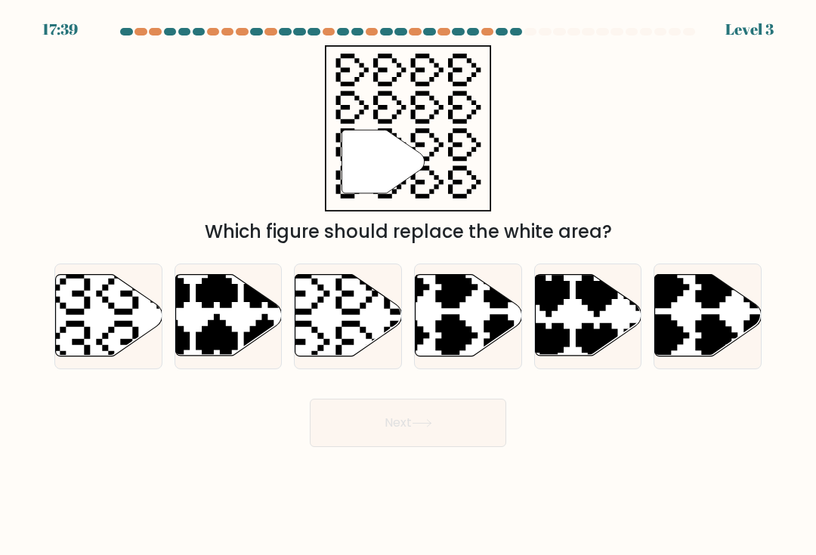
click at [343, 347] on icon at bounding box center [381, 270] width 187 height 187
click at [408, 285] on input "c." at bounding box center [408, 282] width 1 height 8
radio input "true"
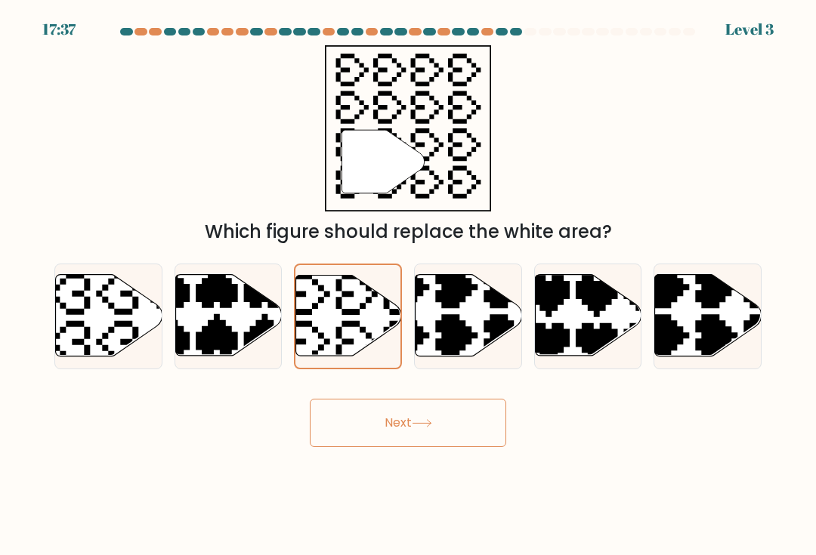
click at [347, 437] on button "Next" at bounding box center [408, 423] width 196 height 48
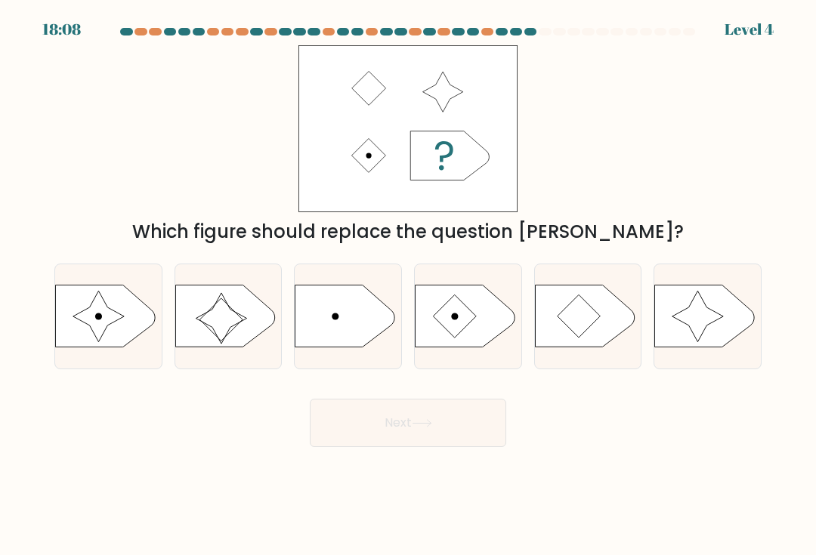
click at [74, 310] on icon at bounding box center [105, 316] width 100 height 62
click at [408, 285] on input "a." at bounding box center [408, 282] width 1 height 8
radio input "true"
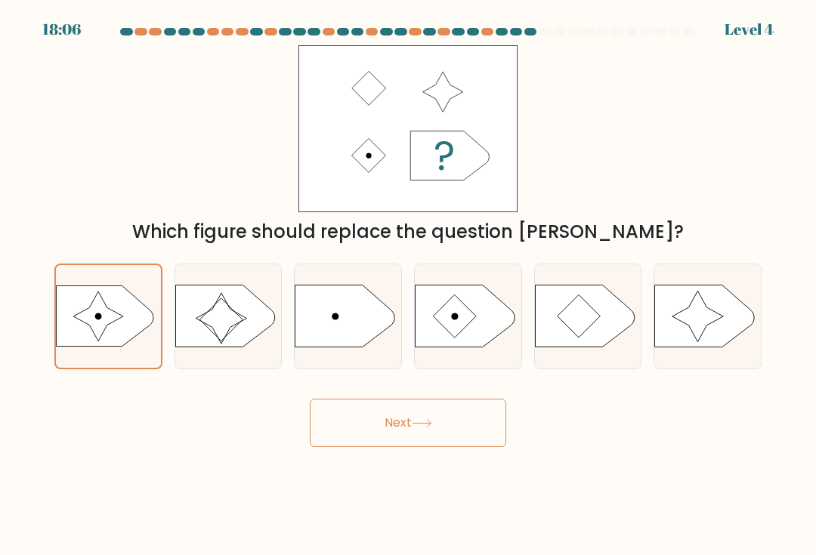
click at [354, 447] on button "Next" at bounding box center [408, 423] width 196 height 48
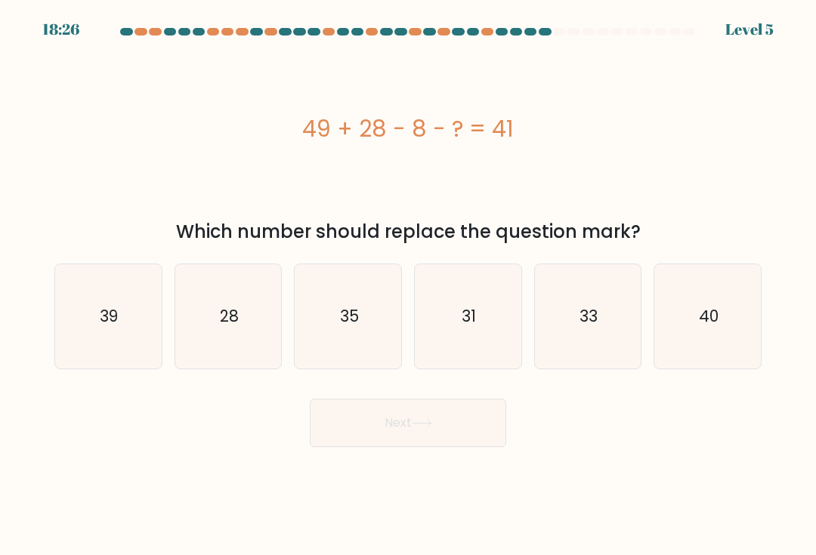
click at [545, 387] on form "a." at bounding box center [408, 237] width 816 height 419
click at [469, 358] on icon "31" at bounding box center [467, 316] width 104 height 104
click at [409, 285] on input "d. 31" at bounding box center [408, 282] width 1 height 8
radio input "true"
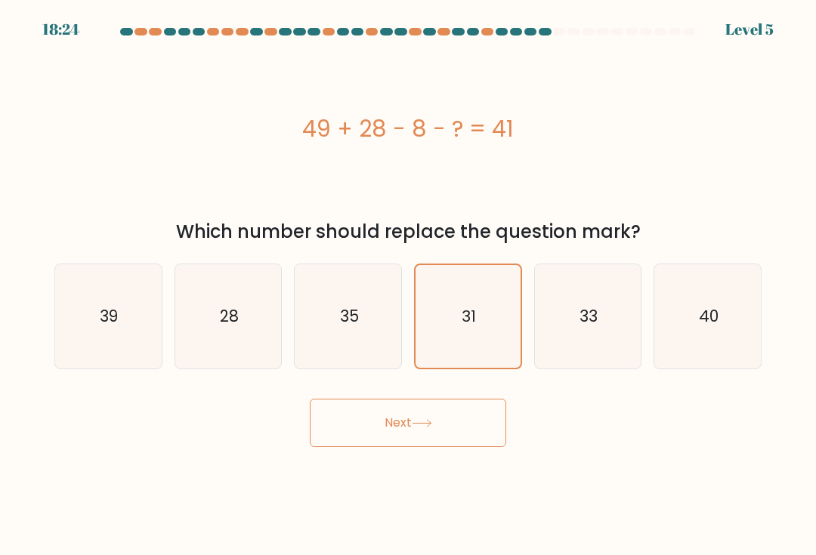
click at [241, 349] on icon "28" at bounding box center [228, 316] width 104 height 104
click at [408, 285] on input "b. 28" at bounding box center [408, 282] width 1 height 8
radio input "true"
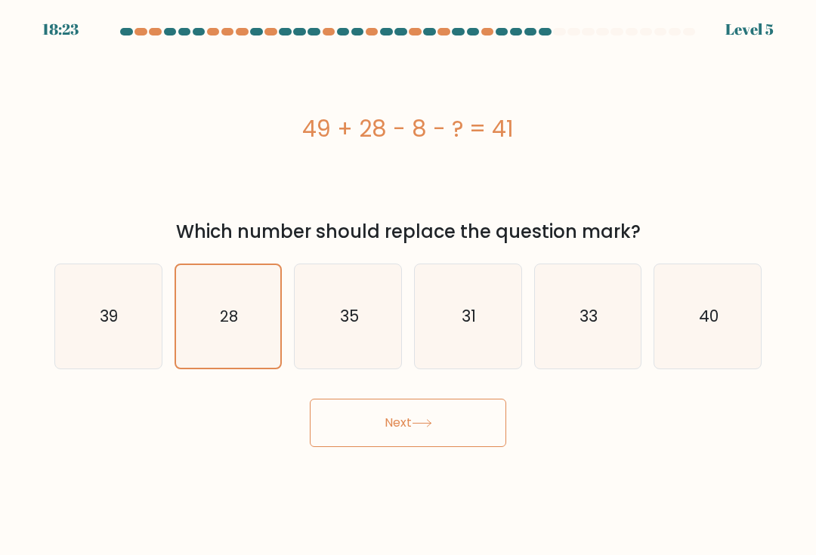
click at [347, 445] on button "Next" at bounding box center [408, 423] width 196 height 48
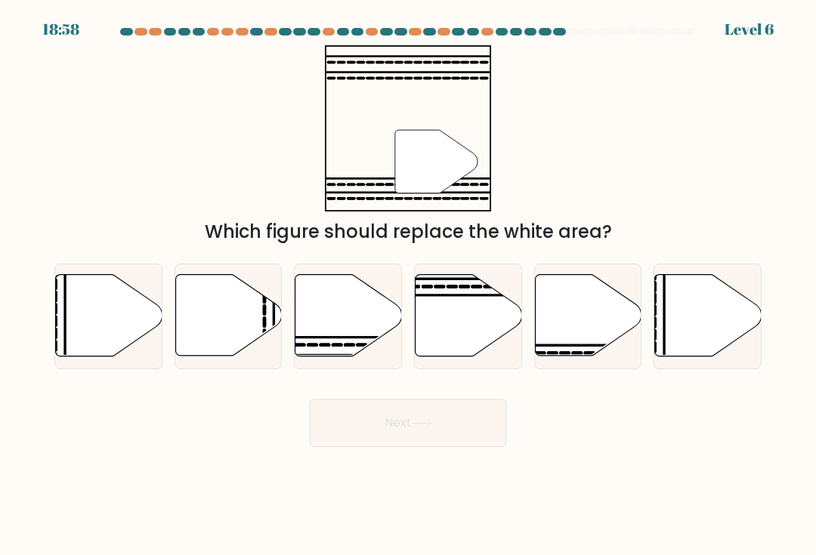
click at [341, 338] on line at bounding box center [312, 338] width 214 height 0
click at [408, 285] on input "c." at bounding box center [408, 282] width 1 height 8
radio input "true"
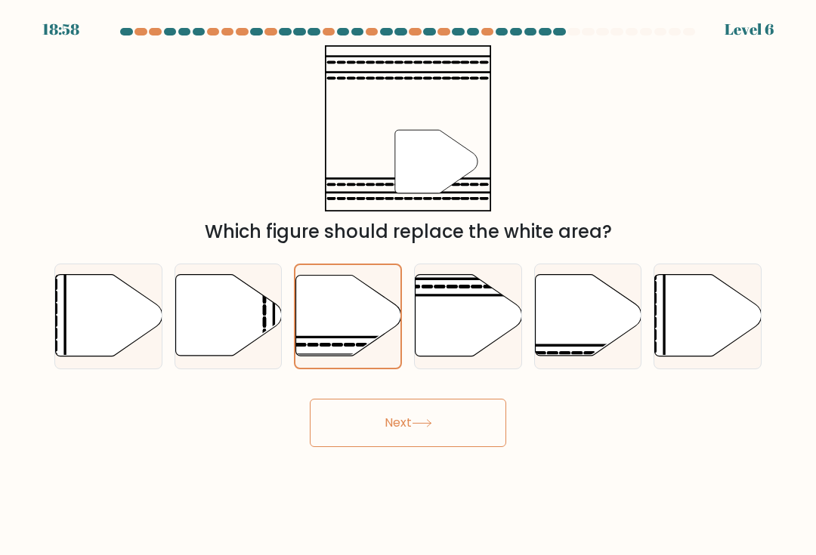
click at [354, 435] on button "Next" at bounding box center [408, 423] width 196 height 48
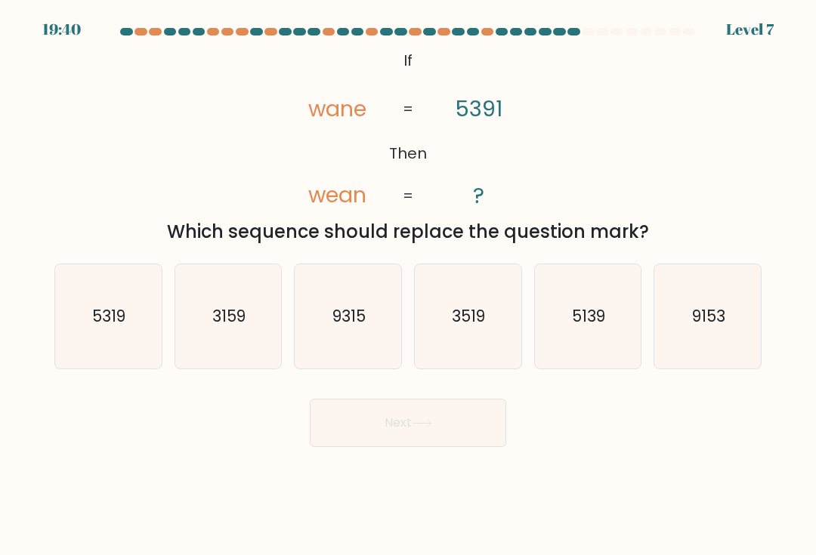
click at [486, 342] on icon "3519" at bounding box center [467, 316] width 104 height 104
click at [409, 285] on input "d. 3519" at bounding box center [408, 282] width 1 height 8
radio input "true"
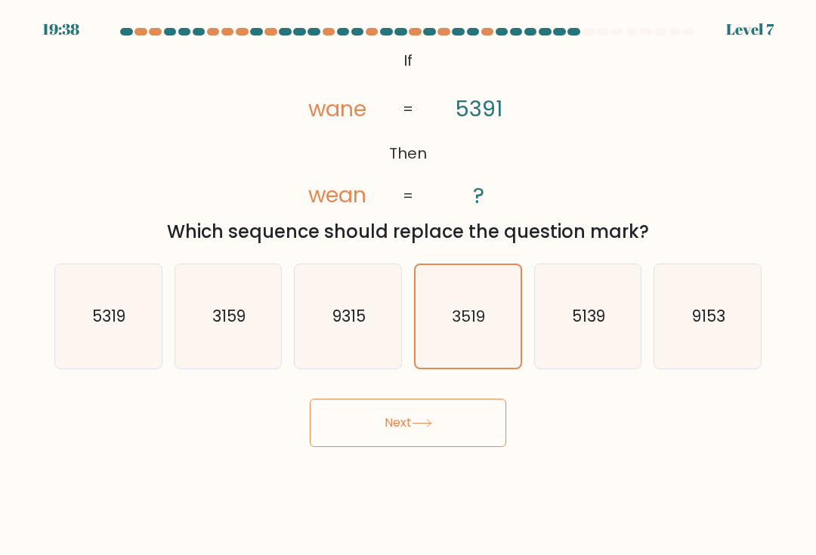
click at [394, 441] on button "Next" at bounding box center [408, 423] width 196 height 48
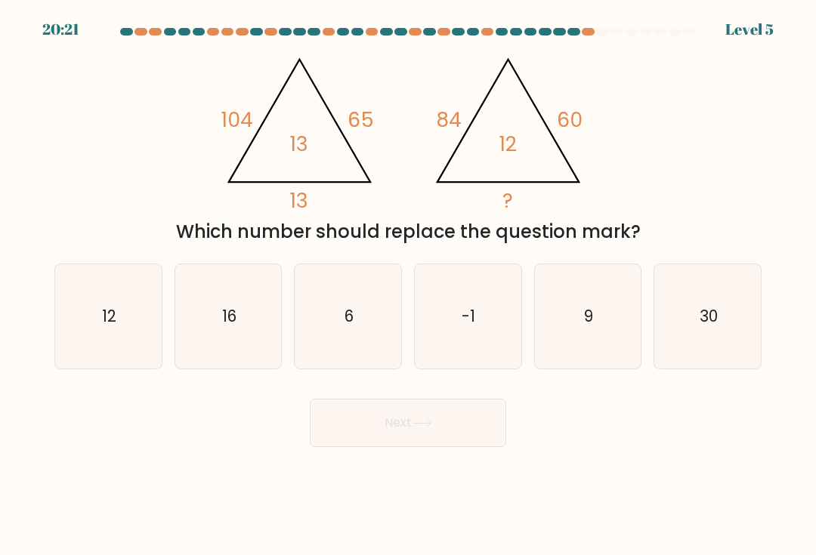
click at [596, 350] on icon "9" at bounding box center [587, 316] width 104 height 104
click at [409, 285] on input "e. 9" at bounding box center [408, 282] width 1 height 8
radio input "true"
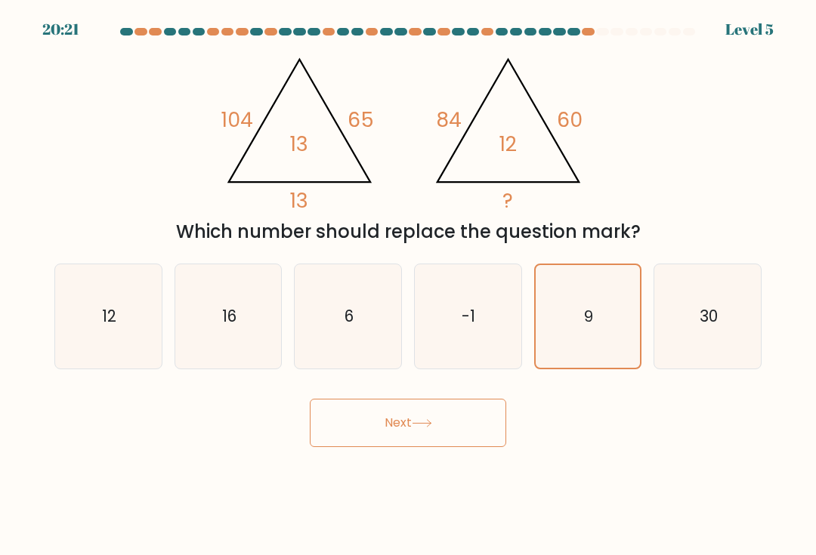
click at [442, 427] on button "Next" at bounding box center [408, 423] width 196 height 48
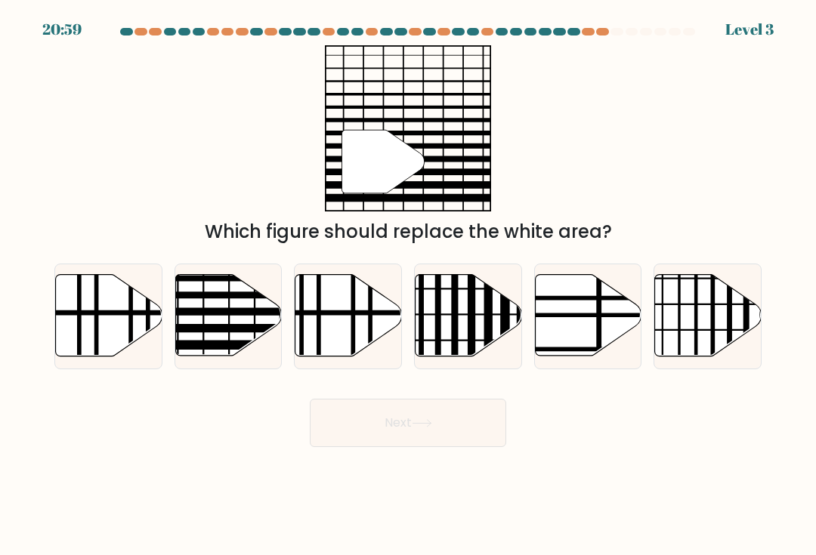
click at [216, 347] on icon at bounding box center [228, 316] width 106 height 82
click at [408, 285] on input "b." at bounding box center [408, 282] width 1 height 8
radio input "true"
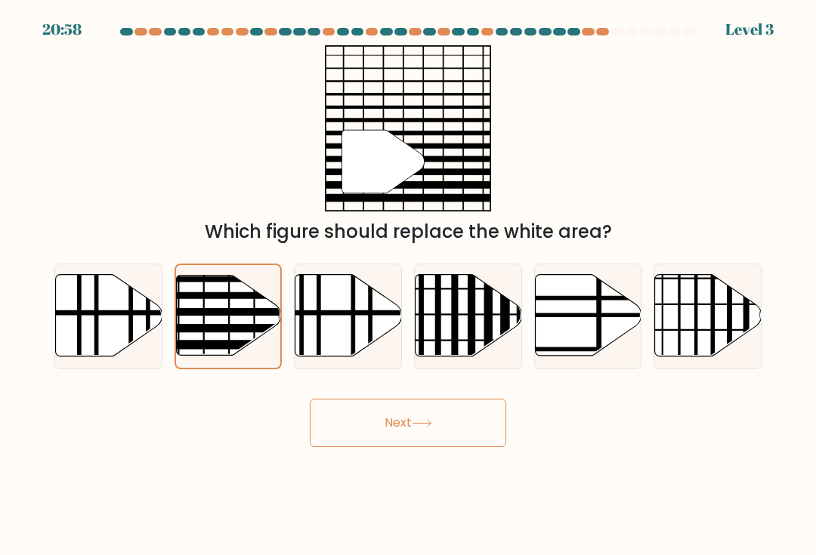
click at [335, 425] on button "Next" at bounding box center [408, 423] width 196 height 48
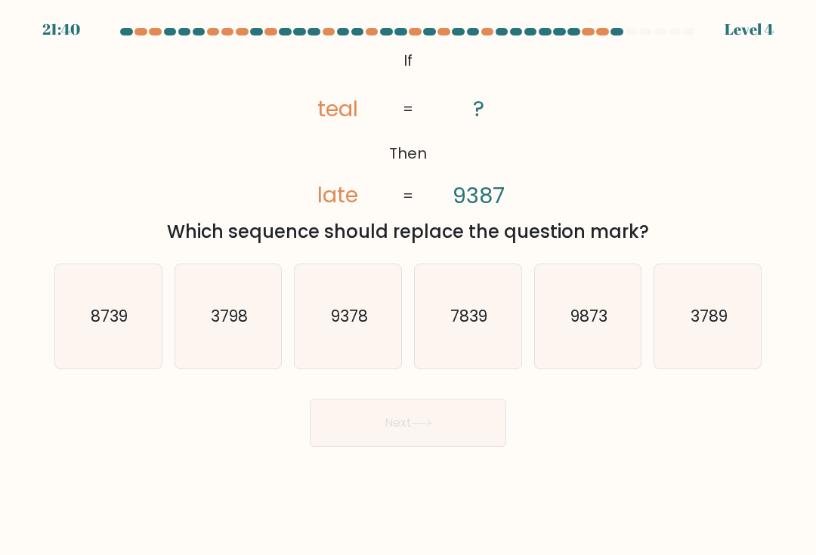
click at [452, 344] on icon "7839" at bounding box center [467, 316] width 104 height 104
click at [409, 285] on input "d. 7839" at bounding box center [408, 282] width 1 height 8
radio input "true"
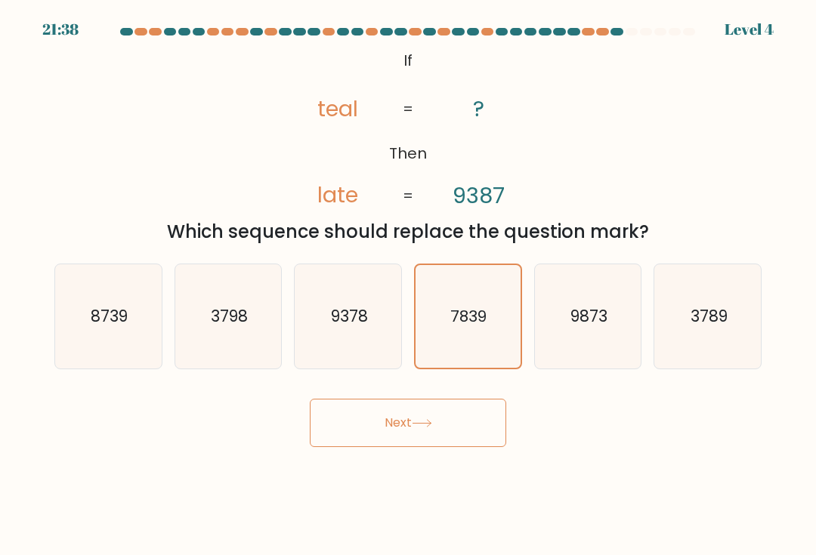
click at [359, 355] on icon "9378" at bounding box center [348, 316] width 104 height 104
click at [408, 285] on input "c. 9378" at bounding box center [408, 282] width 1 height 8
radio input "true"
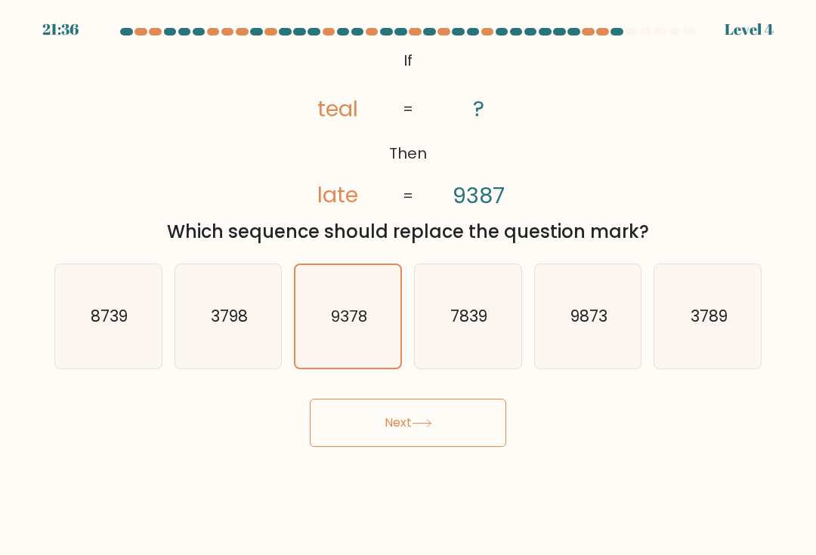
click at [212, 356] on icon "3798" at bounding box center [228, 316] width 104 height 104
click at [408, 285] on input "b. 3798" at bounding box center [408, 282] width 1 height 8
radio input "true"
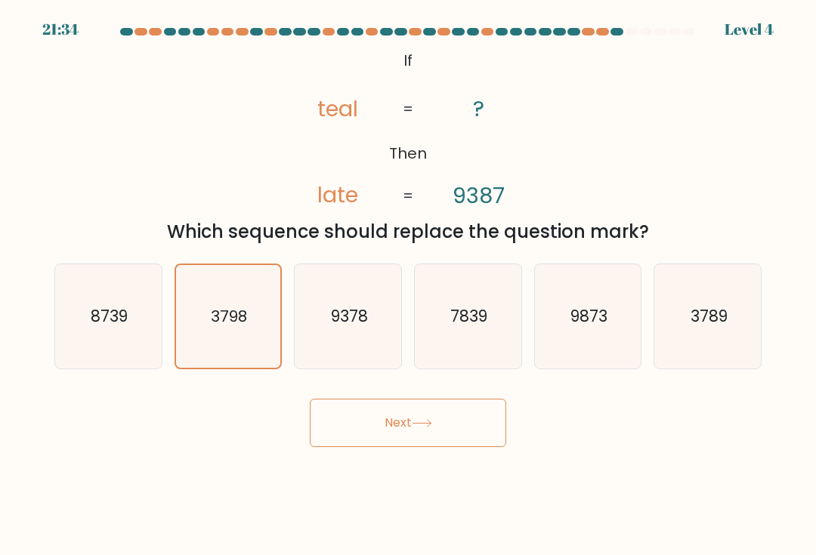
click at [318, 368] on icon "9378" at bounding box center [348, 316] width 104 height 104
click at [408, 285] on input "c. 9378" at bounding box center [408, 282] width 1 height 8
radio input "true"
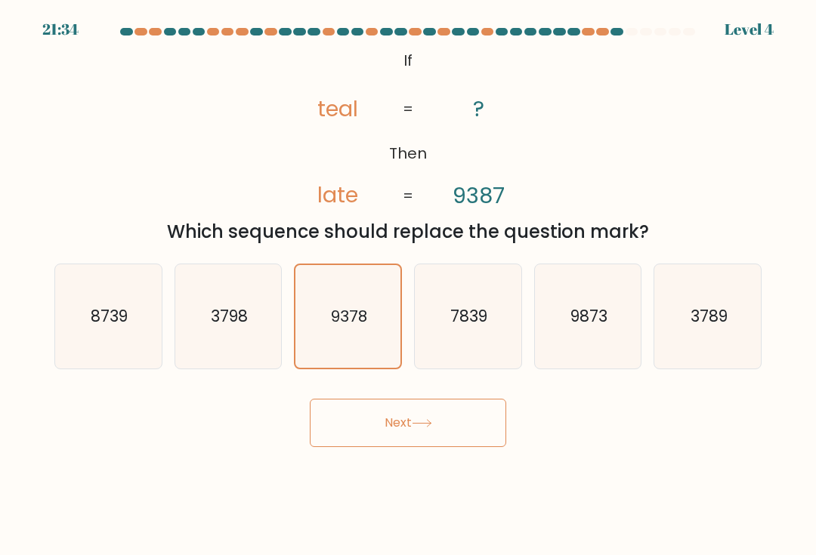
click at [366, 447] on button "Next" at bounding box center [408, 423] width 196 height 48
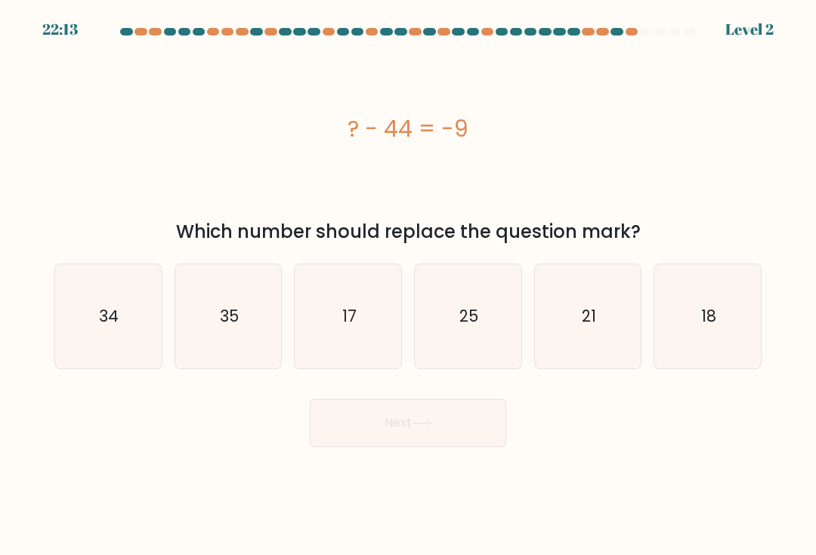
click at [235, 351] on icon "35" at bounding box center [228, 316] width 104 height 104
click at [408, 285] on input "b. 35" at bounding box center [408, 282] width 1 height 8
radio input "true"
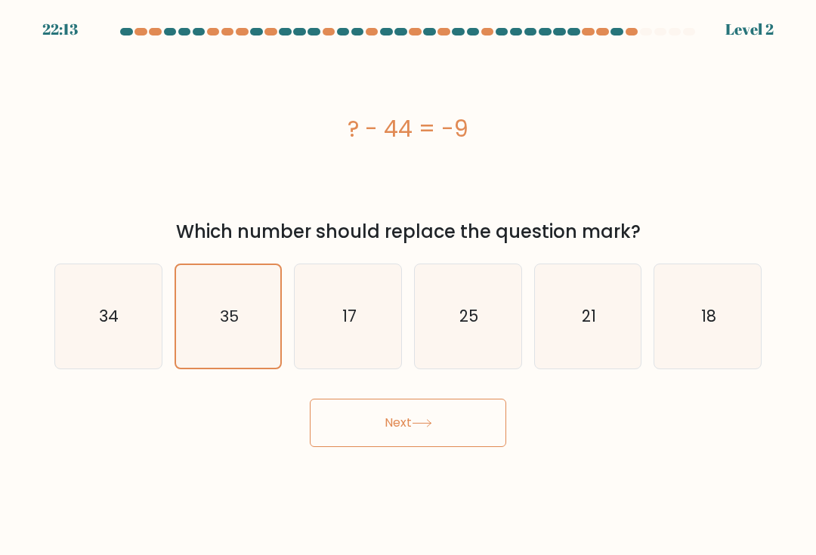
click at [353, 432] on button "Next" at bounding box center [408, 423] width 196 height 48
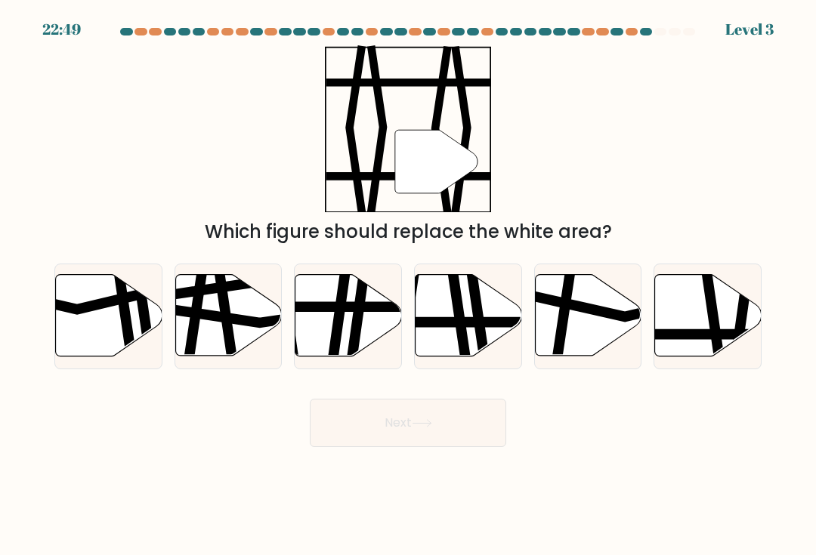
click at [748, 322] on icon at bounding box center [708, 316] width 106 height 82
click at [409, 285] on input "f." at bounding box center [408, 282] width 1 height 8
radio input "true"
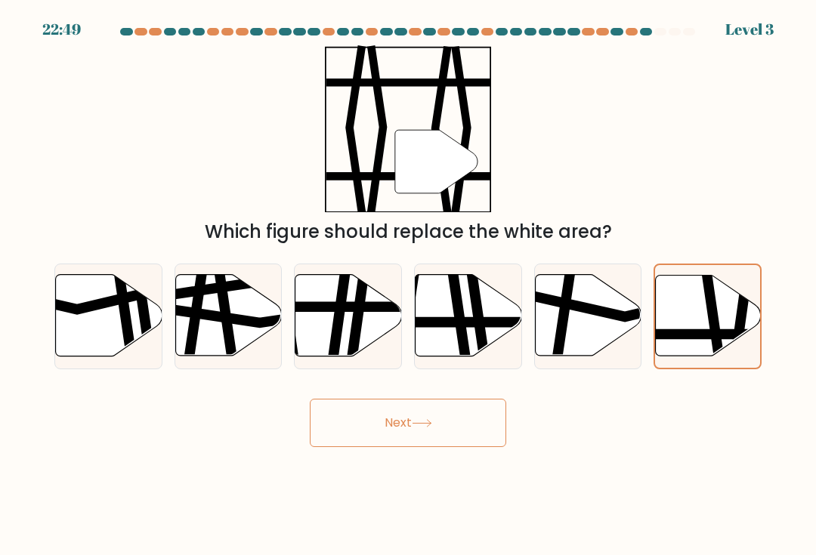
click at [711, 318] on icon at bounding box center [714, 275] width 16 height 211
click at [409, 285] on input "f." at bounding box center [408, 282] width 1 height 8
click at [424, 427] on icon at bounding box center [422, 423] width 20 height 8
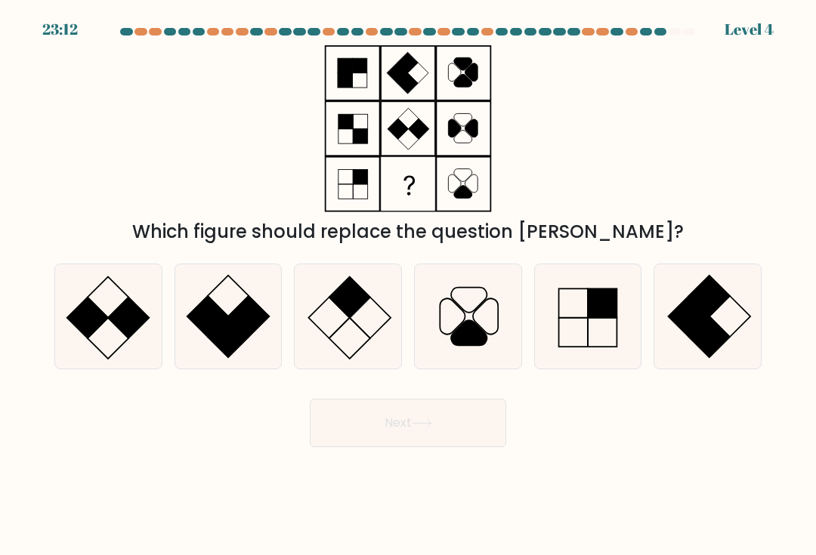
click at [356, 315] on rect at bounding box center [348, 296] width 41 height 41
click at [408, 285] on input "c." at bounding box center [408, 282] width 1 height 8
radio input "true"
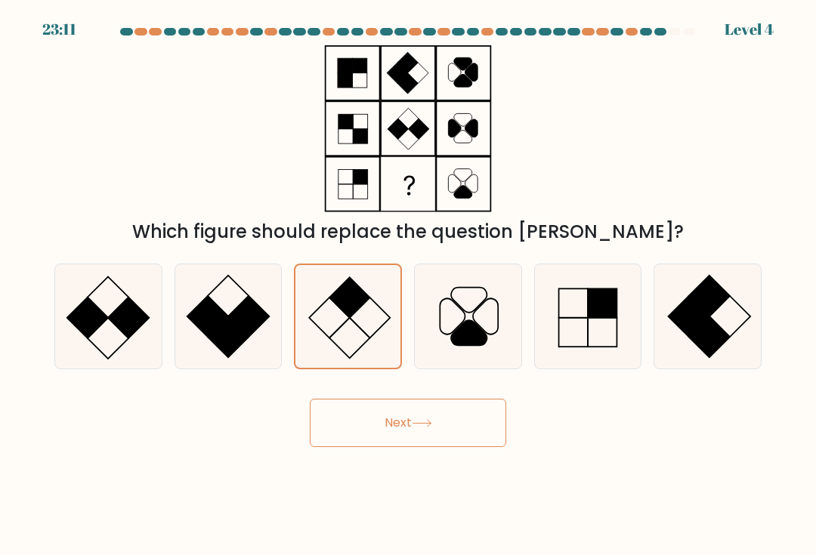
click at [370, 447] on button "Next" at bounding box center [408, 423] width 196 height 48
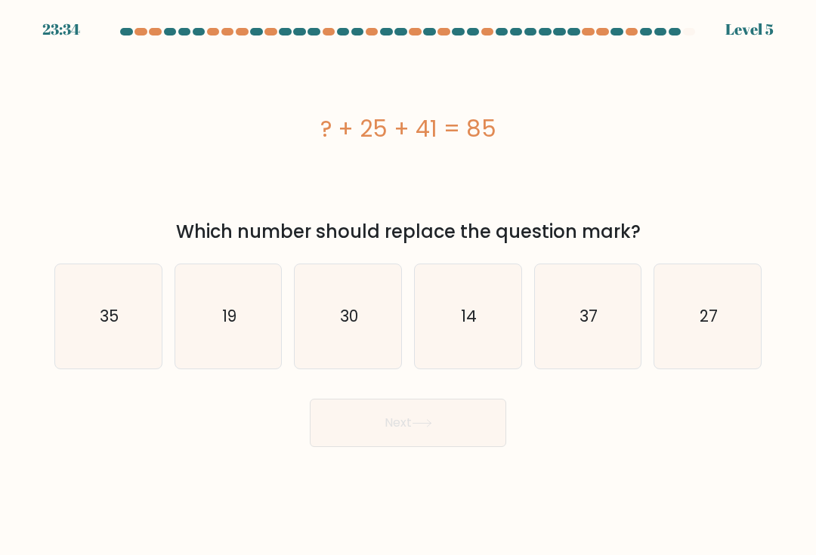
click at [221, 317] on icon "19" at bounding box center [228, 316] width 104 height 104
click at [408, 285] on input "b. 19" at bounding box center [408, 282] width 1 height 8
radio input "true"
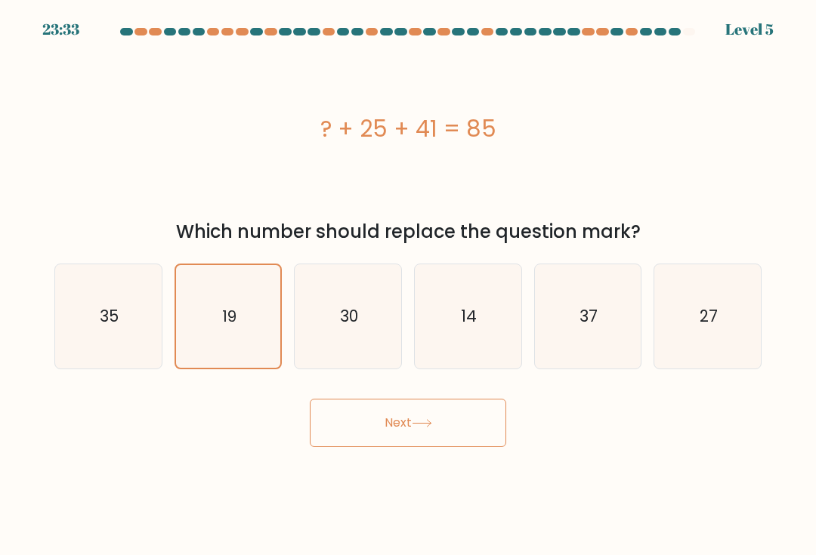
click at [355, 475] on body "23:33 Level 5" at bounding box center [408, 277] width 816 height 555
click at [427, 332] on icon "14" at bounding box center [467, 316] width 104 height 104
click at [409, 285] on input "d. 14" at bounding box center [408, 282] width 1 height 8
radio input "true"
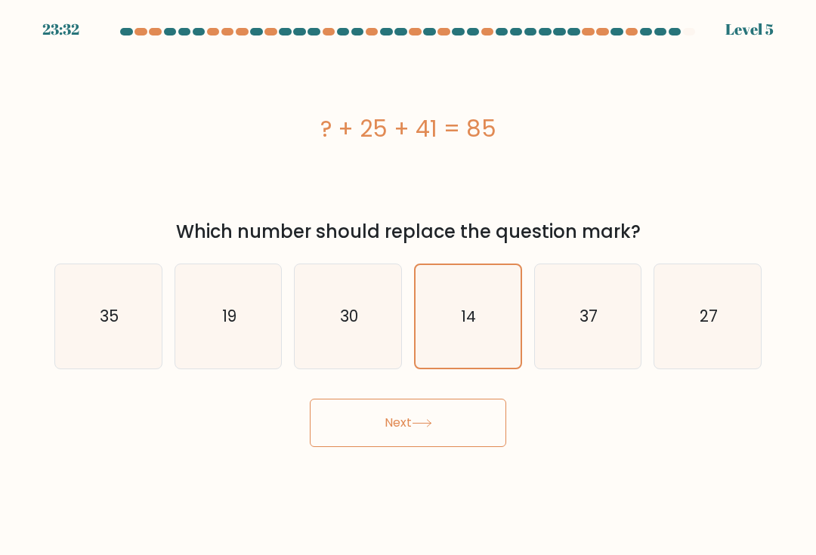
click at [390, 445] on button "Next" at bounding box center [408, 423] width 196 height 48
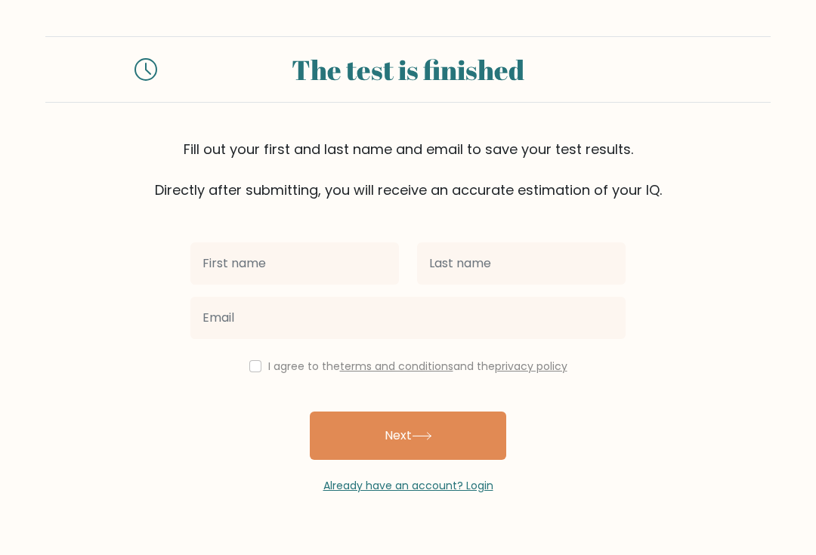
click at [259, 264] on input "text" at bounding box center [294, 263] width 208 height 42
type input "Keri"
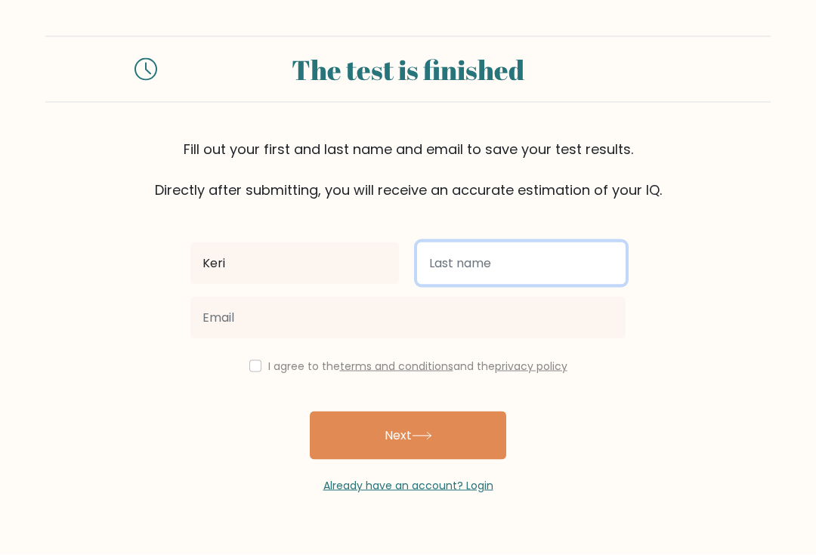
click at [435, 255] on input "text" at bounding box center [521, 263] width 208 height 42
type input "Amay"
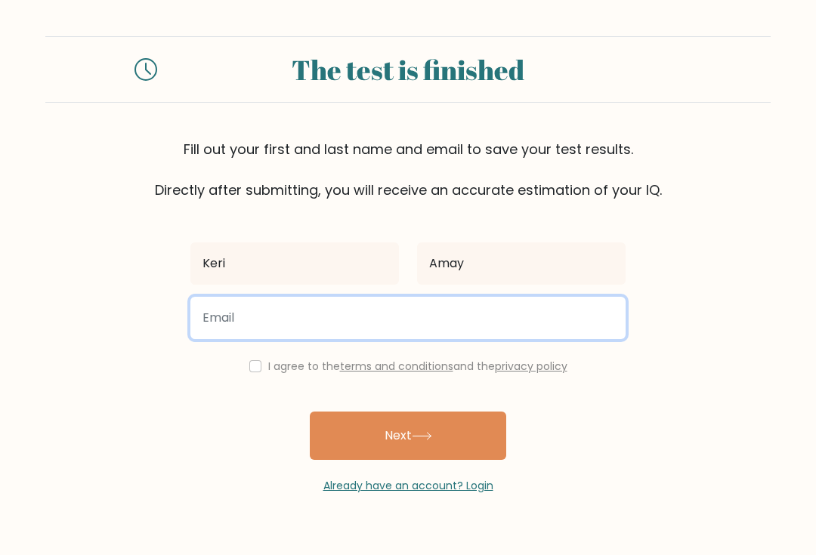
click at [396, 311] on input "email" at bounding box center [407, 318] width 435 height 42
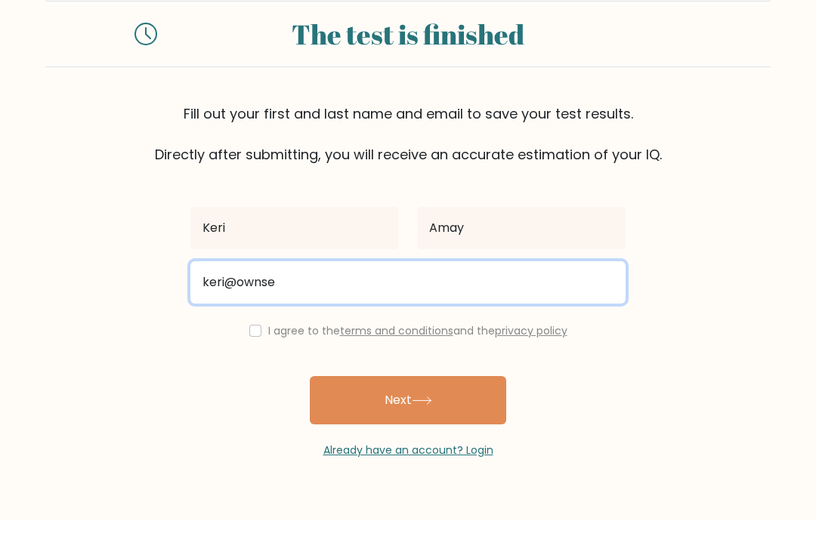
scroll to position [0, 0]
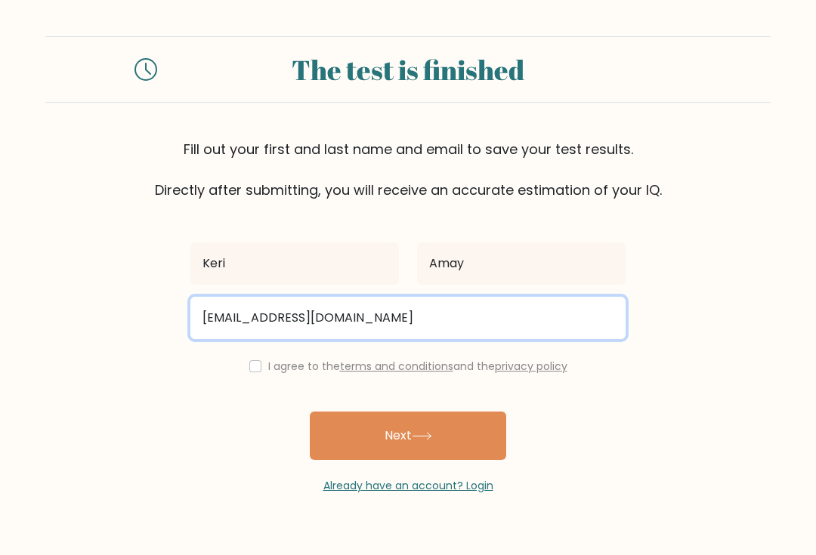
type input "keri@owncs.org"
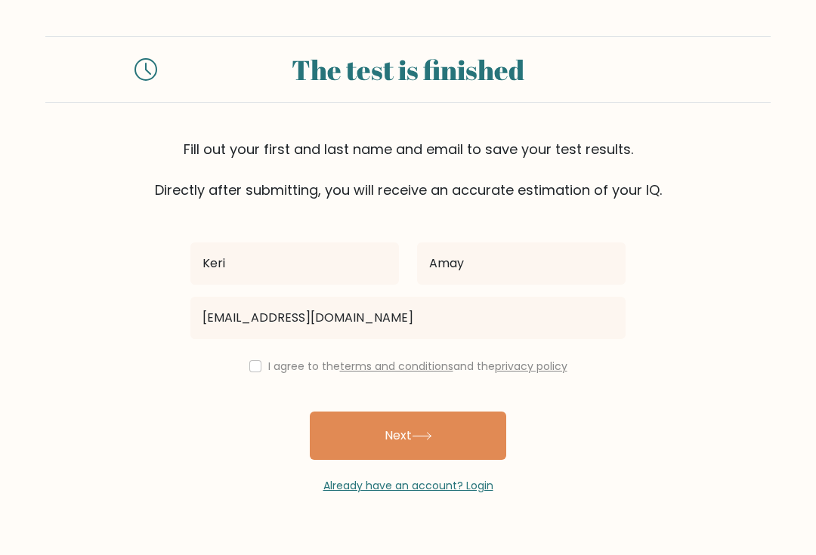
click at [399, 452] on button "Next" at bounding box center [408, 436] width 196 height 48
click at [256, 372] on input "checkbox" at bounding box center [255, 366] width 12 height 12
checkbox input "true"
click at [354, 442] on button "Next" at bounding box center [408, 436] width 196 height 48
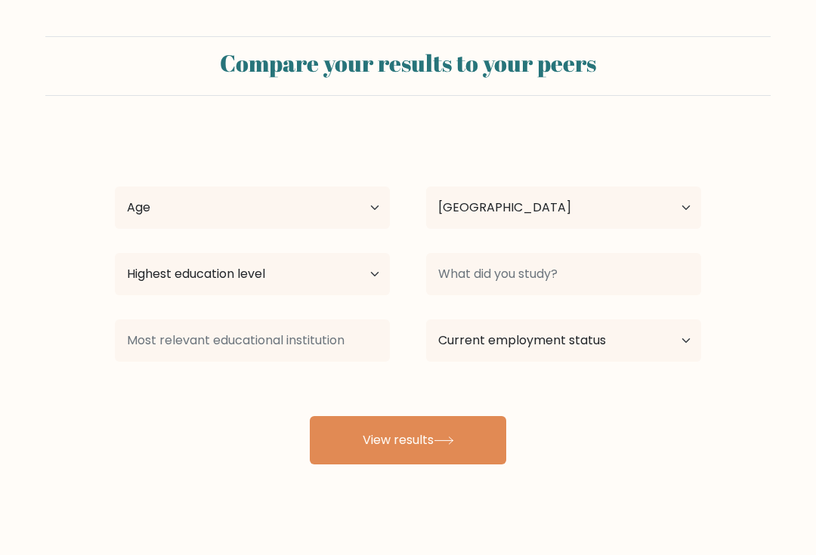
select select "US"
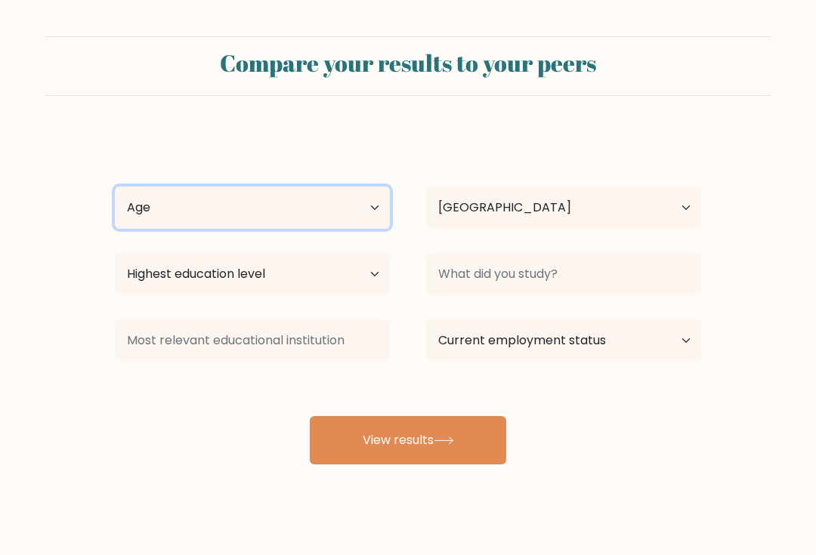
click at [343, 218] on select "Age Under 18 years old 18-24 years old 25-34 years old 35-44 years old 45-54 ye…" at bounding box center [252, 208] width 275 height 42
select select "min_18"
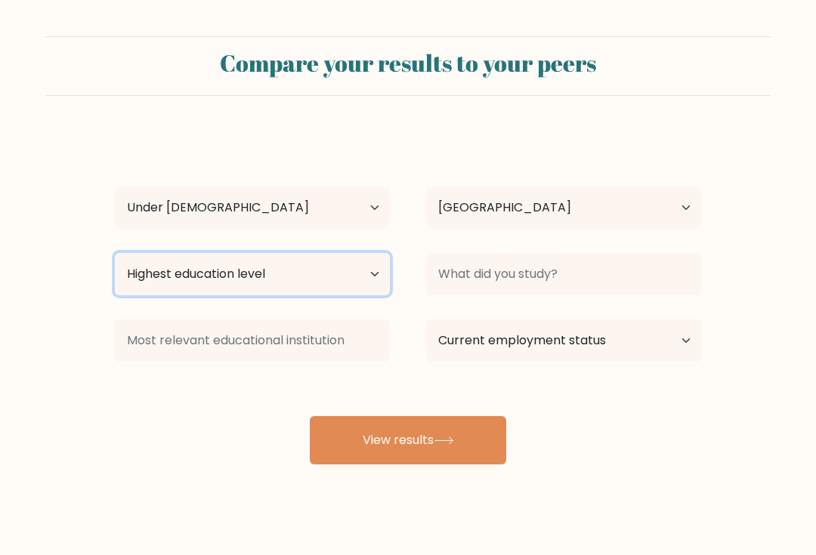
click at [350, 262] on select "Highest education level No schooling Primary Lower Secondary Upper Secondary Oc…" at bounding box center [252, 274] width 275 height 42
select select "primary"
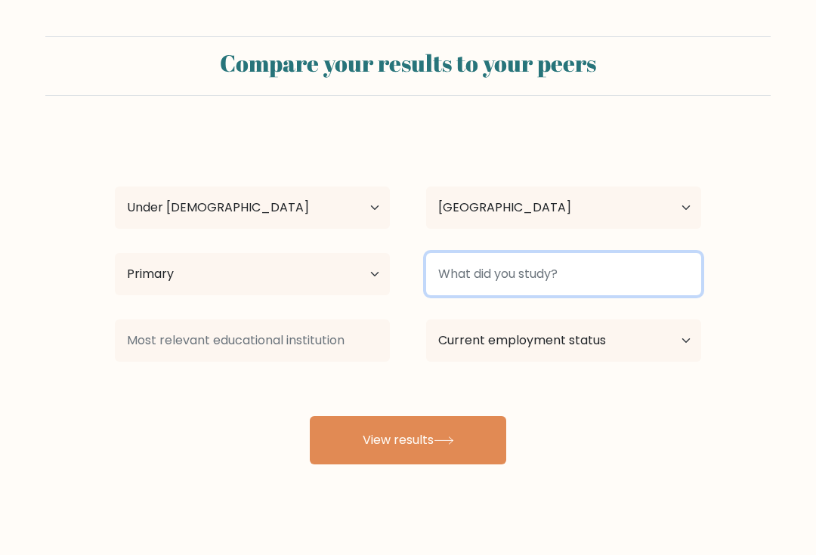
click at [589, 264] on input at bounding box center [563, 274] width 275 height 42
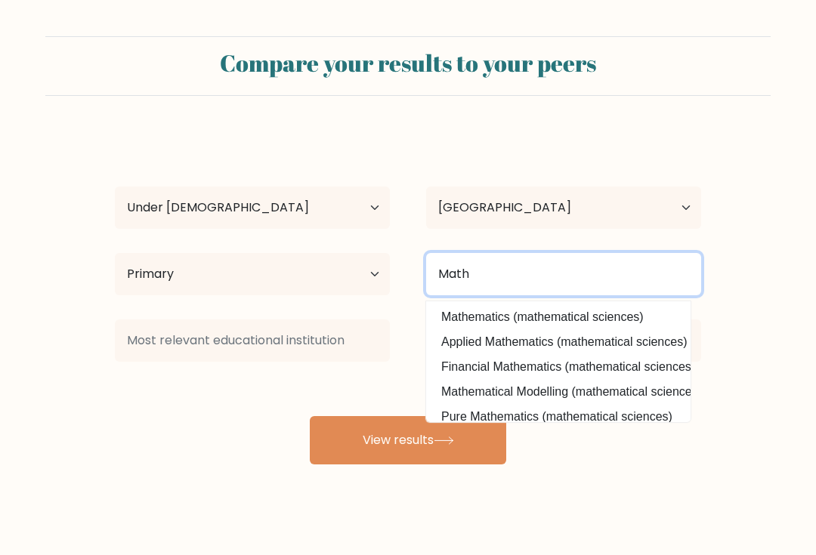
type input "Math"
click at [408, 442] on button "View results" at bounding box center [408, 440] width 196 height 48
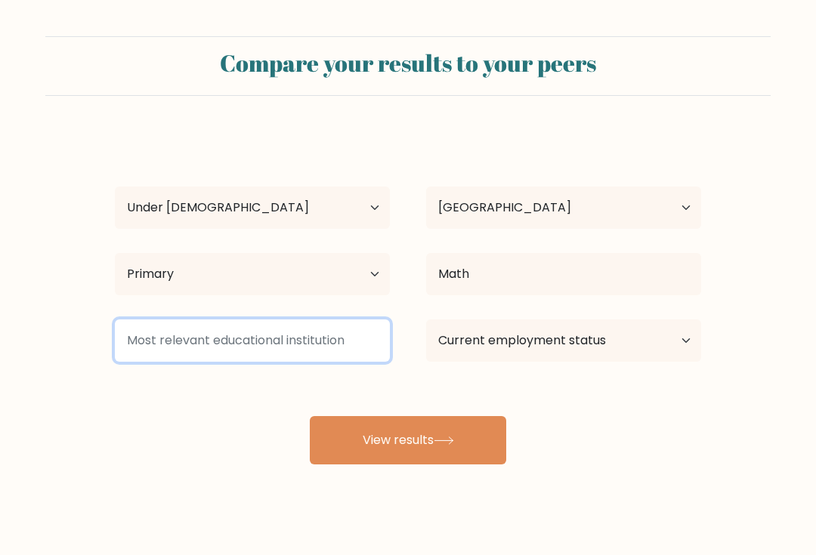
click at [342, 339] on input at bounding box center [252, 340] width 275 height 42
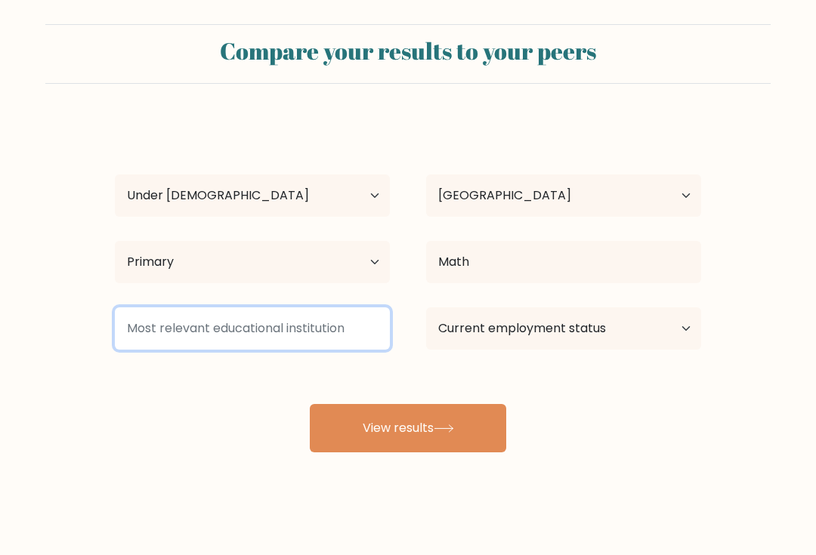
scroll to position [27, 0]
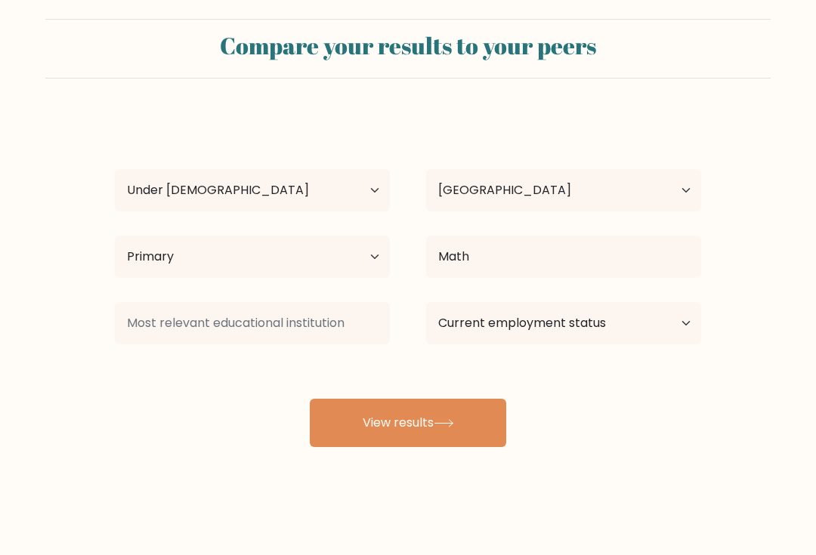
click at [184, 521] on div "Compare your results to your peers Keri Amay Age Under 18 years old 18-24 years…" at bounding box center [408, 269] width 816 height 572
click at [637, 310] on select "Current employment status Employed Student Retired Other / prefer not to answer" at bounding box center [563, 323] width 275 height 42
select select "student"
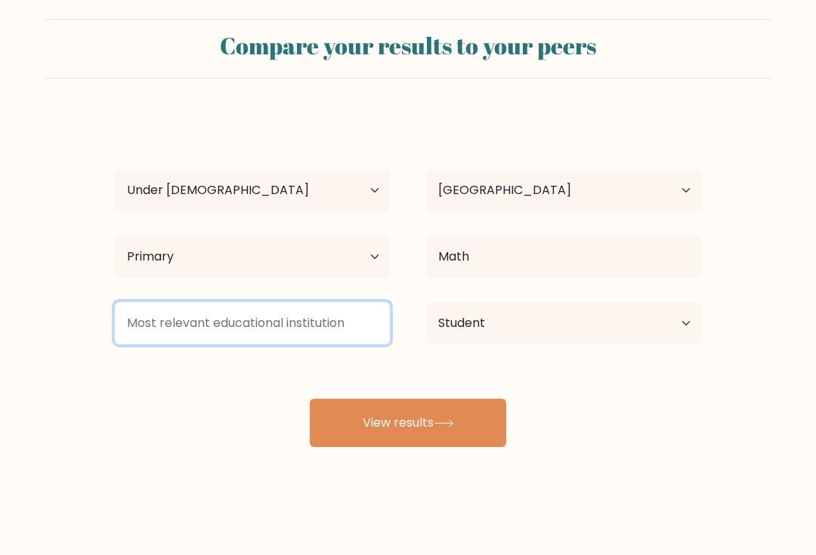
click at [276, 302] on input at bounding box center [252, 323] width 275 height 42
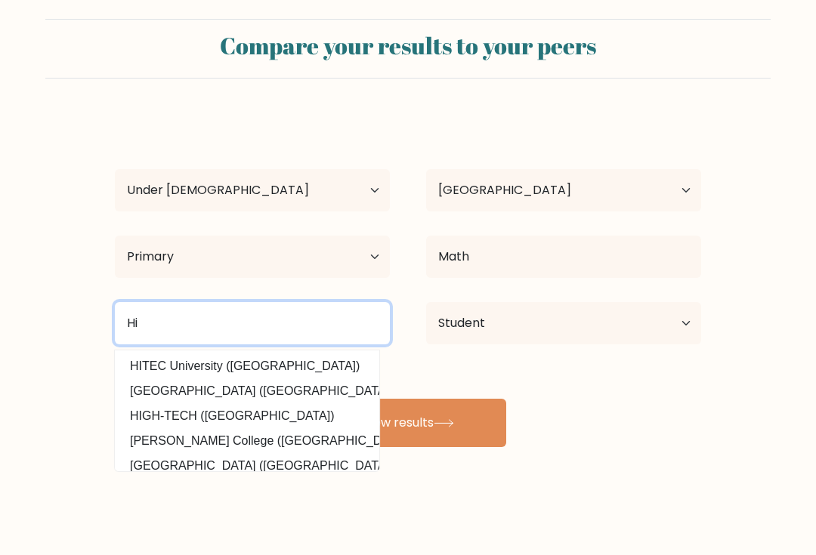
type input "Hi"
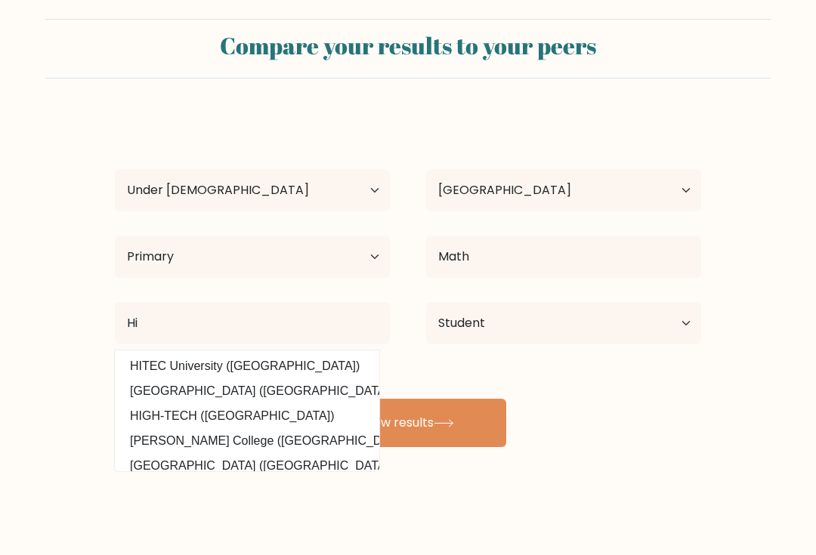
click at [222, 488] on div "Compare your results to your peers Keri Amay Age Under 18 years old 18-24 years…" at bounding box center [408, 269] width 816 height 572
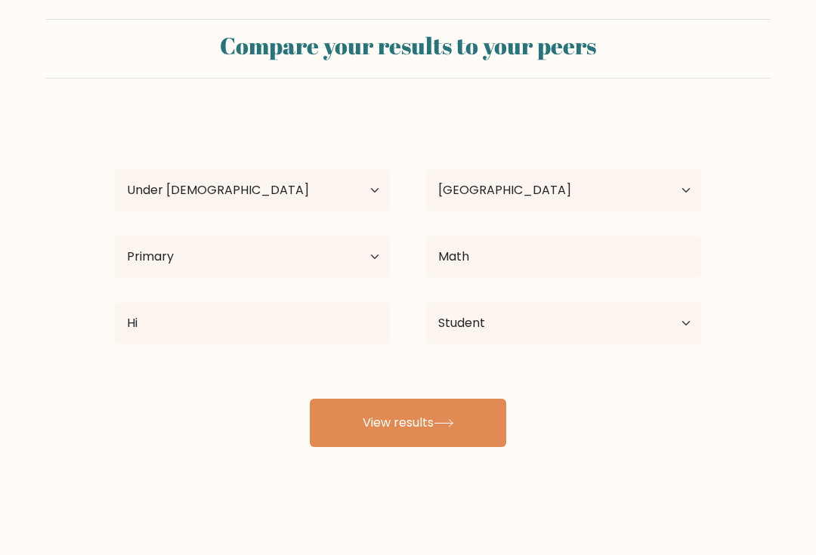
click at [357, 436] on button "View results" at bounding box center [408, 423] width 196 height 48
